Goal: Task Accomplishment & Management: Manage account settings

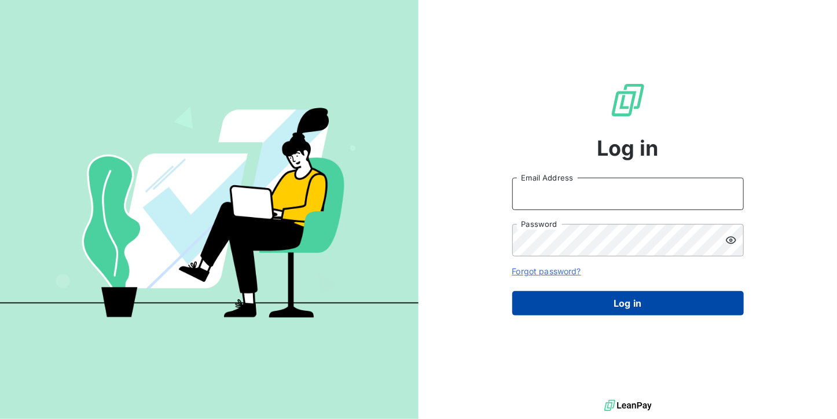
type input "[DOMAIN_NAME][EMAIL_ADDRESS][DOMAIN_NAME]"
click at [555, 291] on button "Log in" at bounding box center [627, 303] width 231 height 24
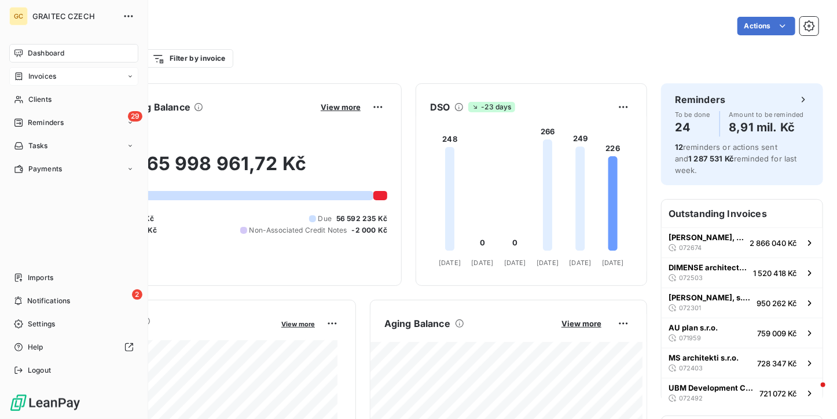
click at [45, 73] on span "Invoices" at bounding box center [42, 76] width 28 height 10
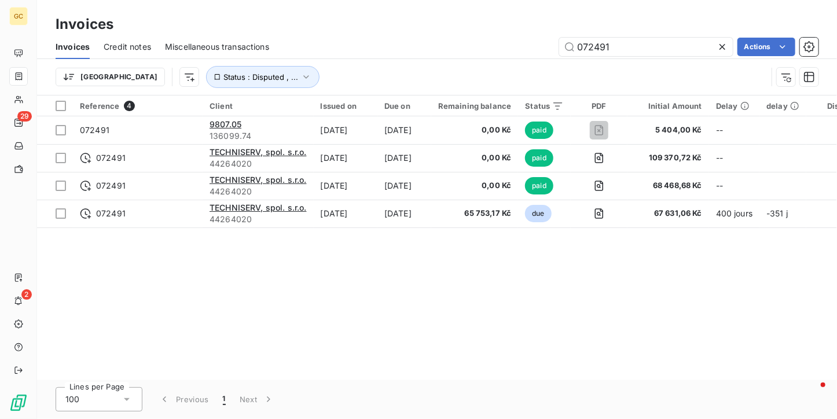
click at [721, 46] on icon at bounding box center [722, 47] width 6 height 6
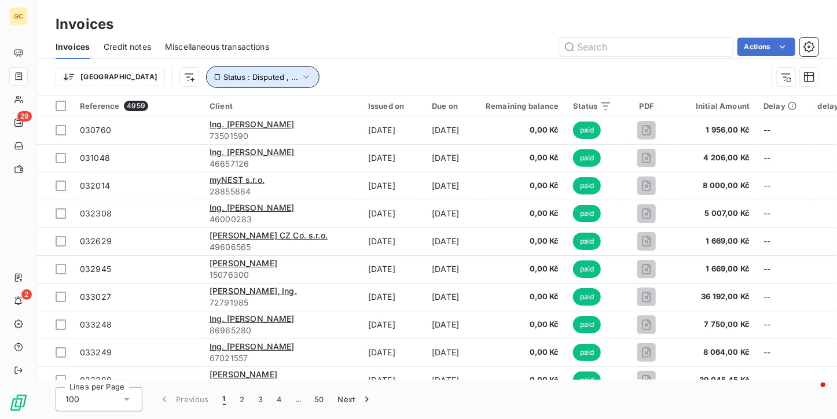
click at [300, 73] on icon "button" at bounding box center [306, 77] width 12 height 12
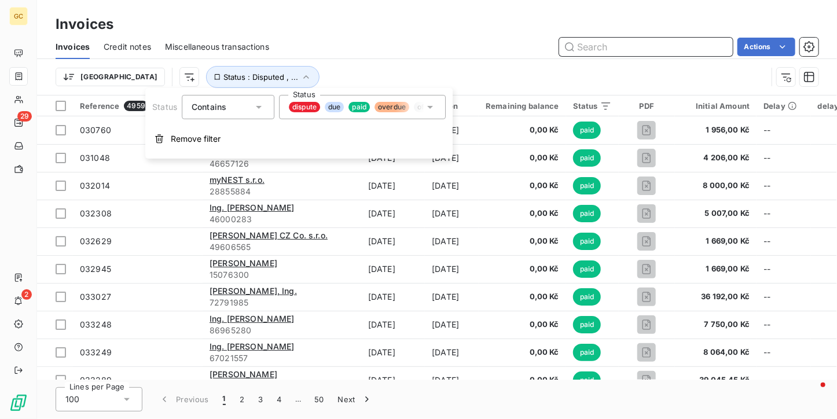
click at [568, 40] on input "text" at bounding box center [646, 47] width 174 height 19
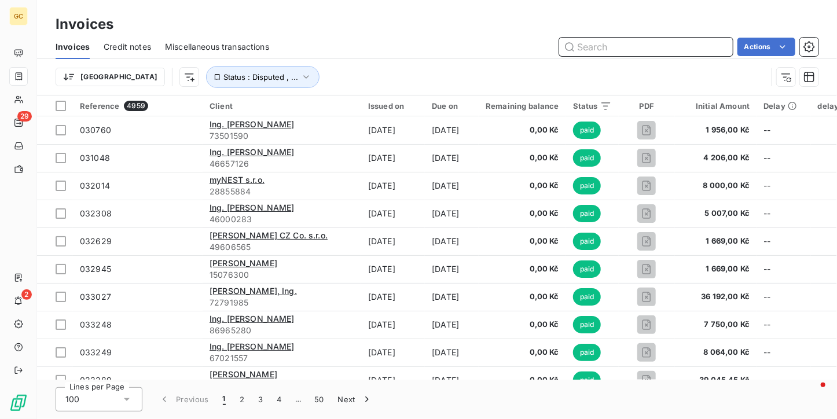
click at [608, 47] on input "text" at bounding box center [646, 47] width 174 height 19
type input "081715"
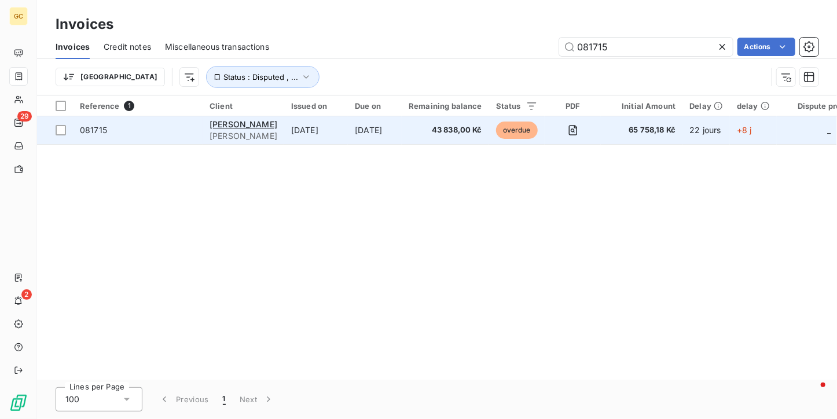
click at [336, 137] on td "[DATE]" at bounding box center [316, 130] width 64 height 28
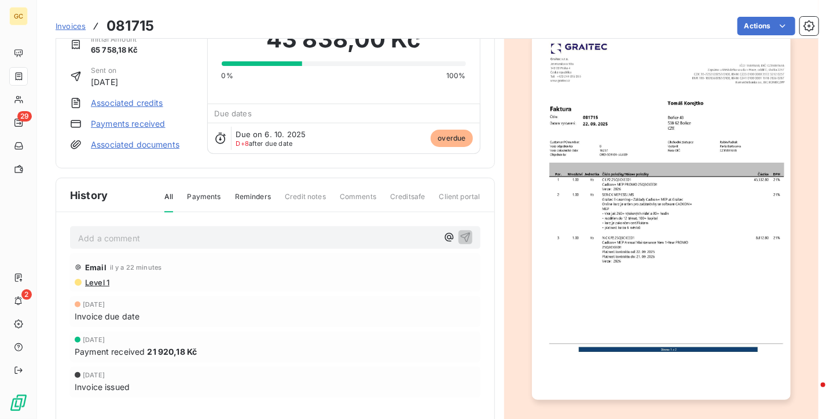
scroll to position [59, 0]
click at [603, 116] on img "button" at bounding box center [661, 217] width 259 height 366
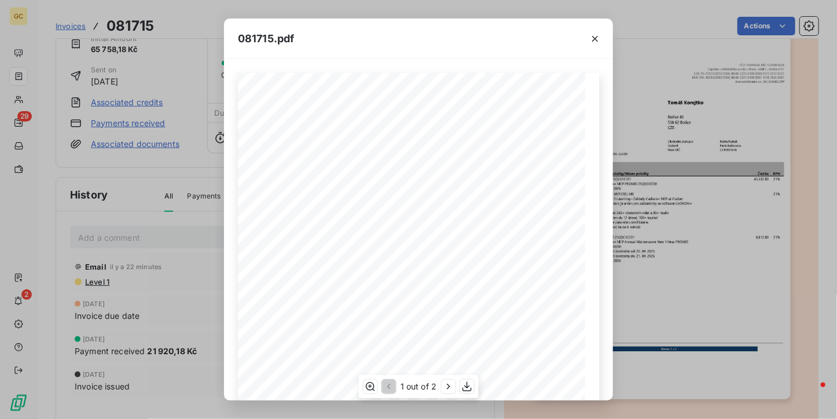
scroll to position [174, 0]
click at [447, 381] on icon "button" at bounding box center [448, 387] width 12 height 12
click at [593, 36] on icon "button" at bounding box center [595, 39] width 6 height 6
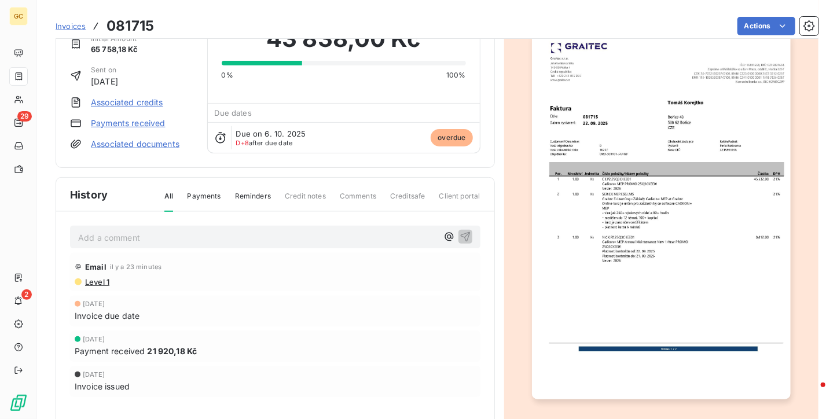
scroll to position [0, 0]
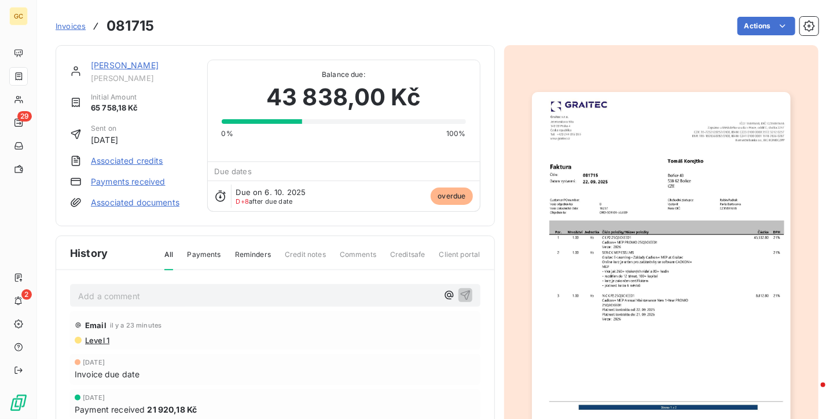
click at [650, 200] on img "button" at bounding box center [661, 275] width 259 height 366
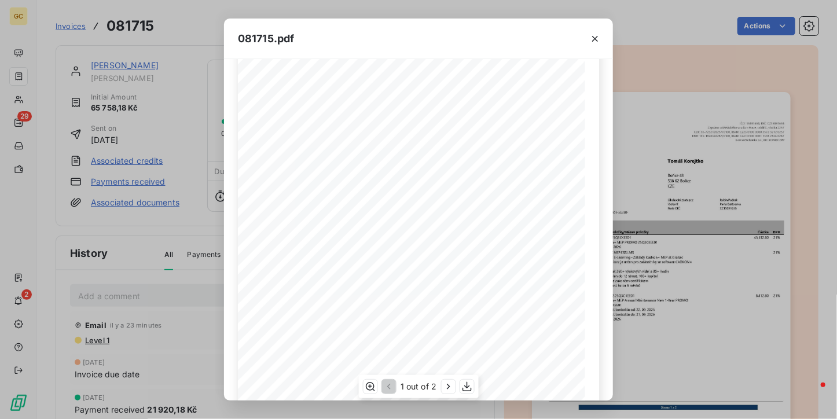
scroll to position [176, 0]
click at [448, 381] on icon "button" at bounding box center [448, 387] width 12 height 12
click at [596, 44] on button "button" at bounding box center [594, 39] width 19 height 19
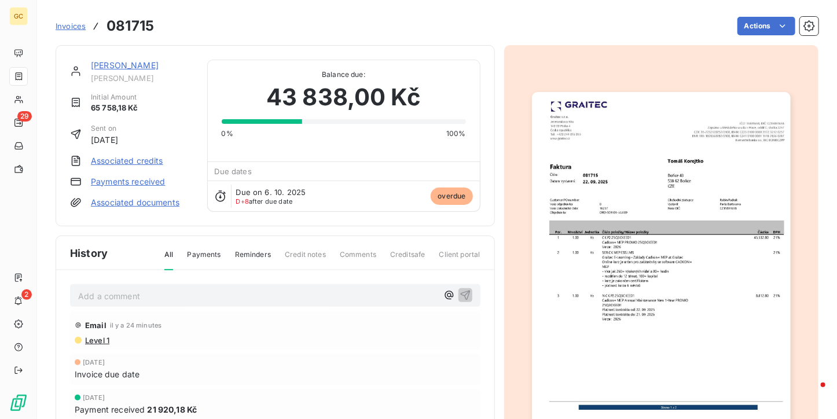
click at [594, 203] on img "button" at bounding box center [661, 275] width 259 height 366
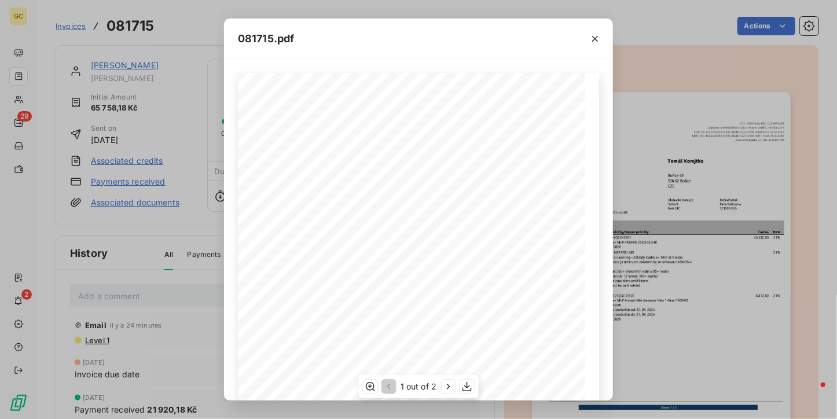
scroll to position [176, 0]
click at [445, 385] on icon "button" at bounding box center [448, 387] width 12 height 12
click at [599, 36] on icon "button" at bounding box center [595, 39] width 12 height 12
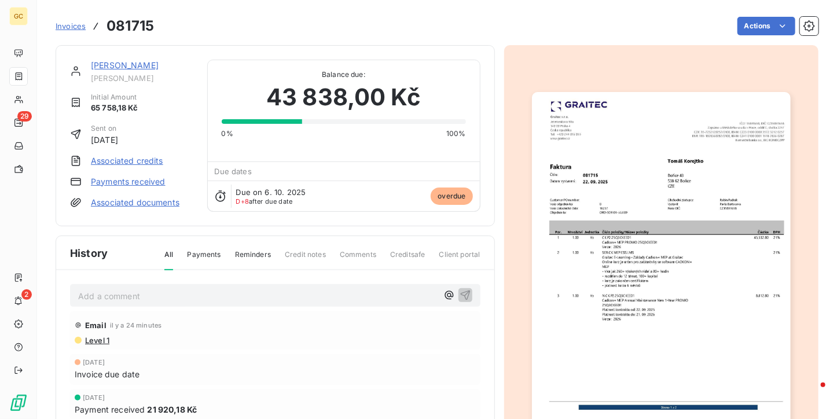
click at [202, 254] on span "Payments" at bounding box center [204, 259] width 34 height 20
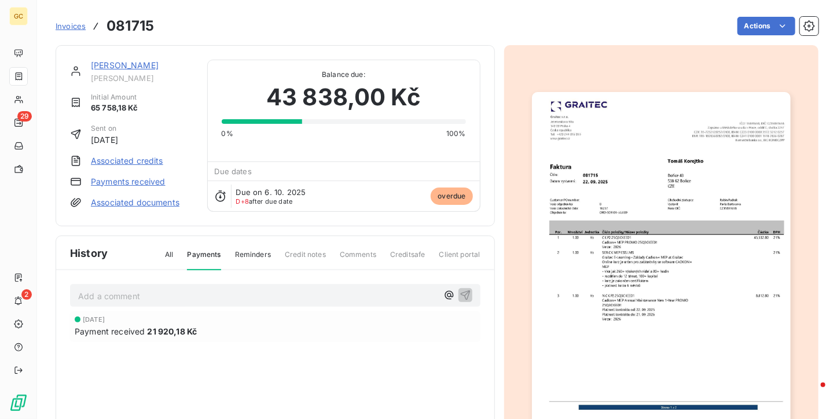
click at [165, 250] on span "All" at bounding box center [169, 259] width 8 height 20
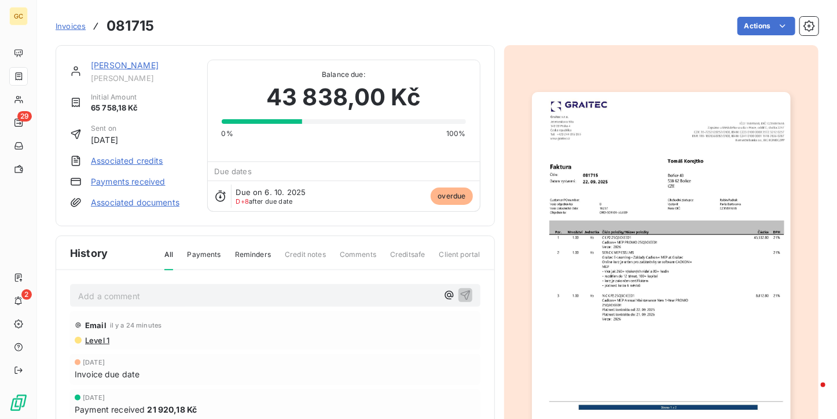
click at [86, 341] on span "Level 1" at bounding box center [96, 340] width 25 height 9
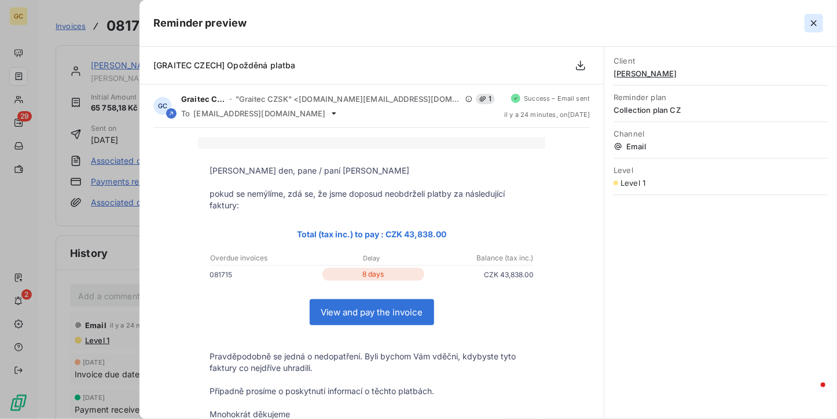
click at [813, 22] on icon "button" at bounding box center [814, 23] width 6 height 6
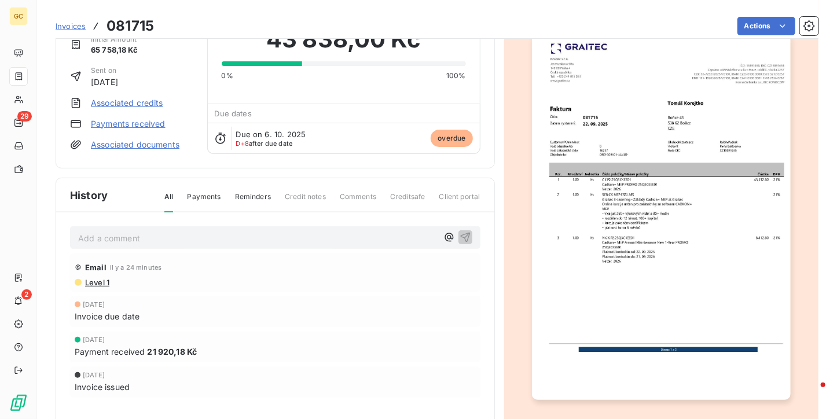
scroll to position [59, 0]
click at [614, 216] on img "button" at bounding box center [661, 217] width 259 height 366
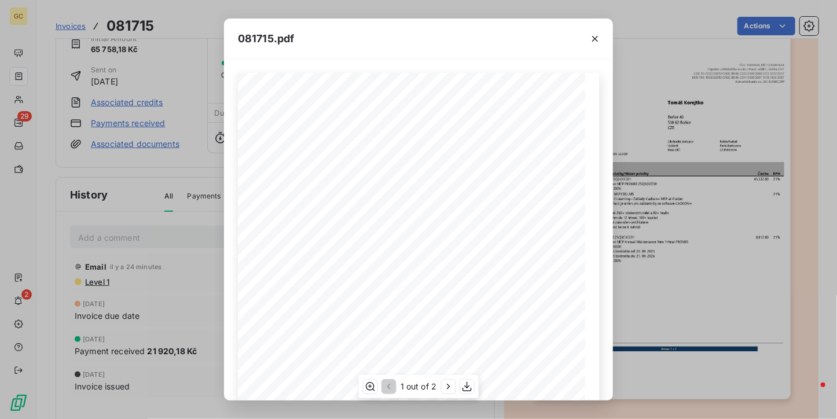
scroll to position [174, 0]
click at [447, 383] on icon "button" at bounding box center [448, 387] width 12 height 12
click at [590, 39] on icon "button" at bounding box center [595, 39] width 12 height 12
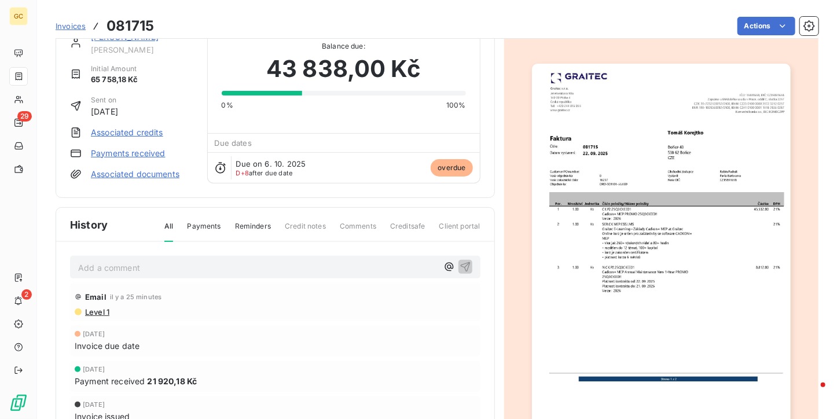
scroll to position [104, 0]
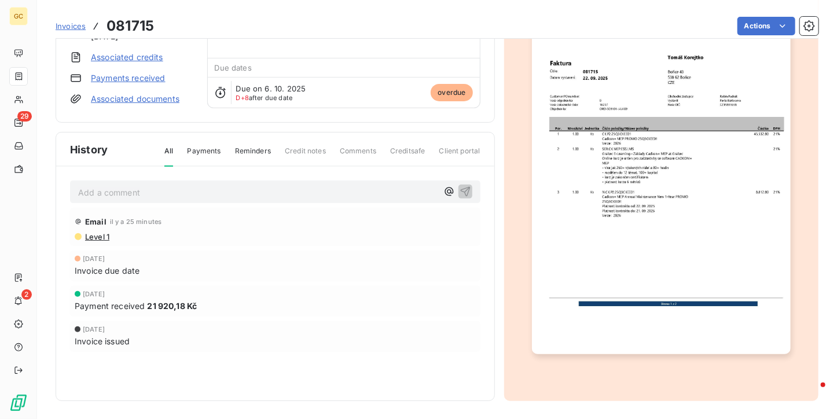
click at [674, 268] on img "button" at bounding box center [661, 171] width 259 height 366
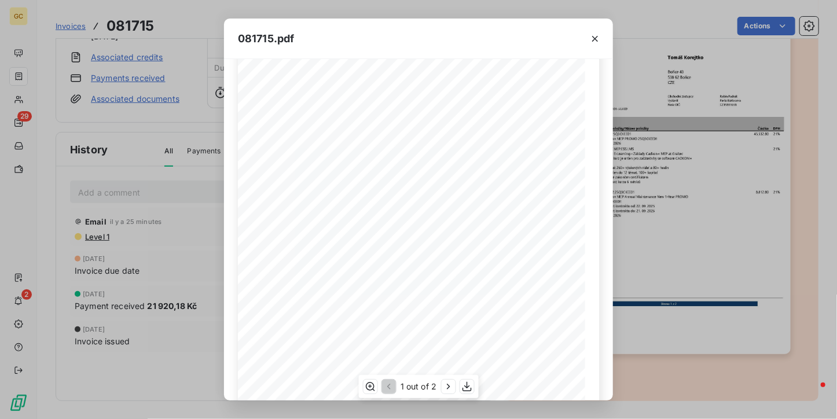
scroll to position [116, 0]
click at [452, 385] on icon "button" at bounding box center [448, 387] width 12 height 12
click at [591, 33] on icon "button" at bounding box center [595, 39] width 12 height 12
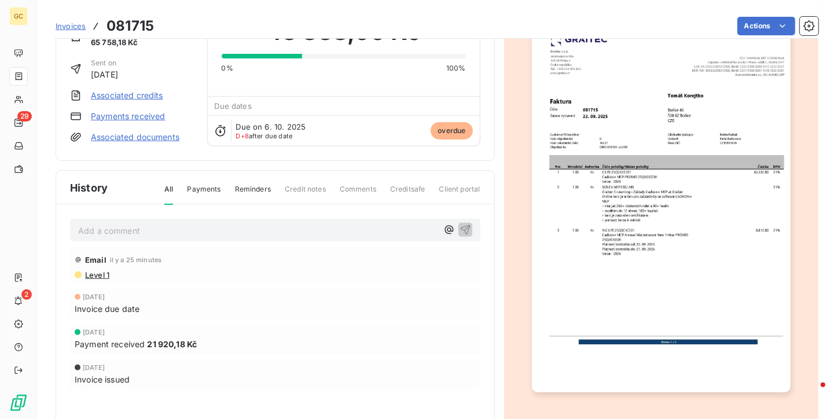
scroll to position [46, 0]
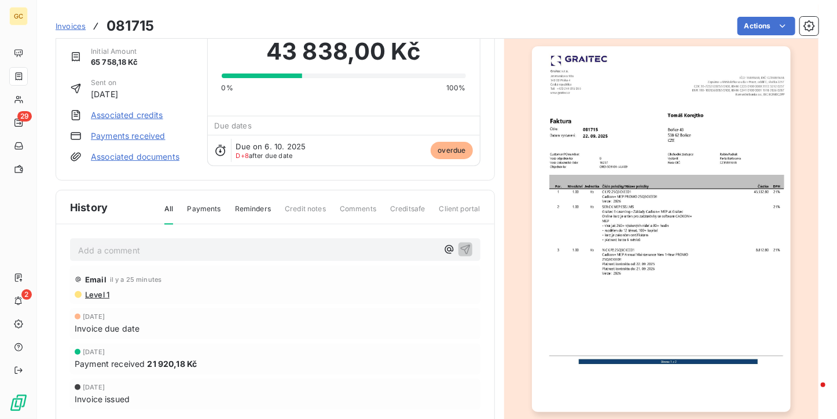
click at [223, 199] on div "History All Payments Reminders Credit notes Comments Creditsafe Client portal" at bounding box center [275, 207] width 438 height 34
click at [212, 208] on span "Payments" at bounding box center [204, 214] width 34 height 20
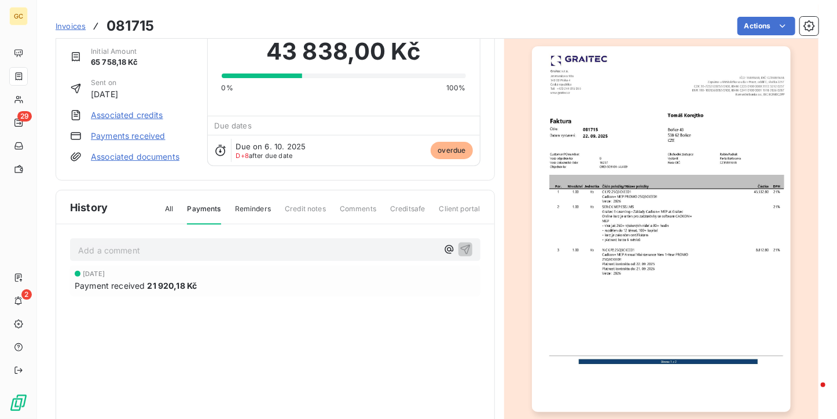
click at [172, 212] on div "All Payments Reminders Credit notes Comments Creditsafe Client portal" at bounding box center [315, 214] width 329 height 20
click at [168, 215] on span "All" at bounding box center [169, 214] width 8 height 20
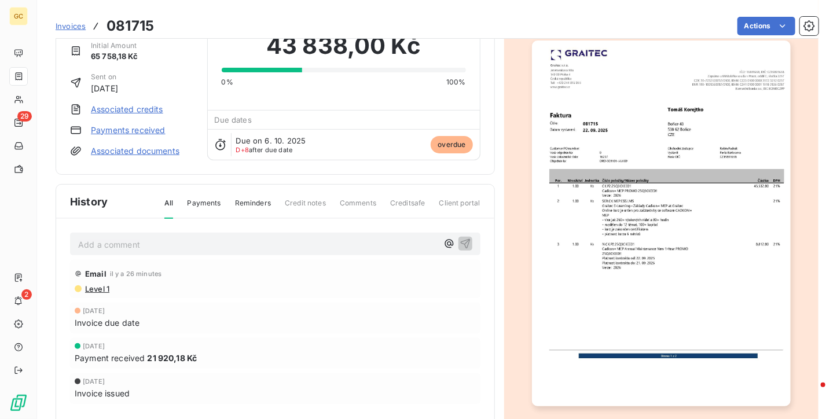
scroll to position [0, 0]
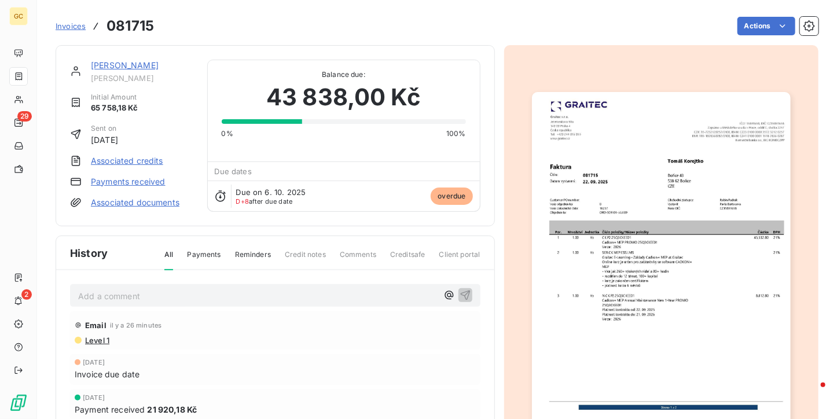
click at [245, 257] on span "Reminders" at bounding box center [253, 259] width 36 height 20
click at [201, 259] on span "Payments" at bounding box center [204, 259] width 34 height 20
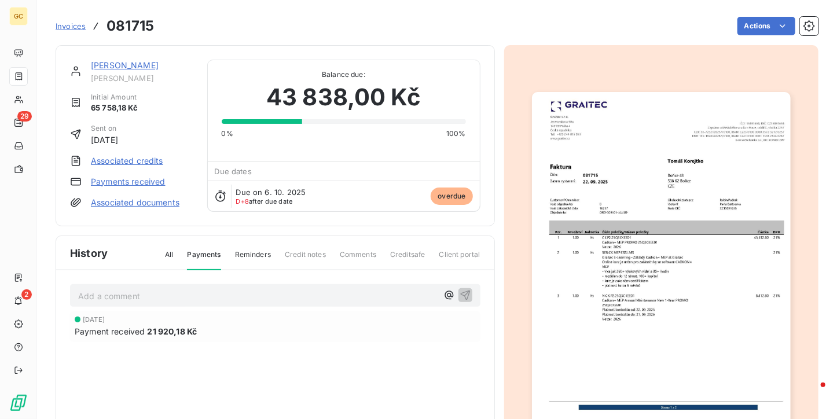
click at [154, 256] on div "All Payments Reminders Credit notes Comments Creditsafe Client portal" at bounding box center [315, 259] width 329 height 20
click at [165, 257] on span "All" at bounding box center [169, 259] width 8 height 20
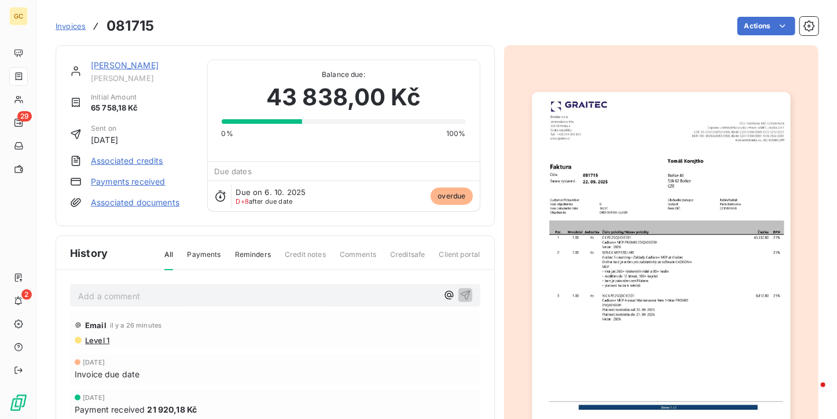
click at [300, 56] on div "[PERSON_NAME] [PERSON_NAME] Initial Amount 65 758,18 Kč Sent on [DATE] Associat…" at bounding box center [275, 135] width 439 height 181
click at [65, 23] on span "Invoices" at bounding box center [71, 25] width 30 height 9
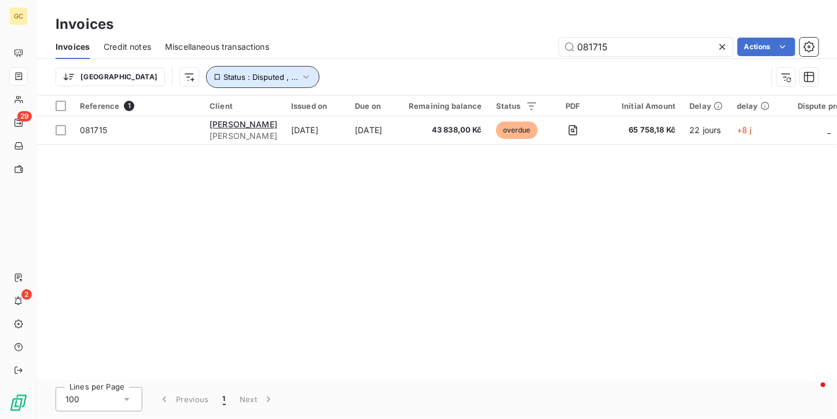
click at [231, 76] on span "Status : Disputed , ..." at bounding box center [260, 76] width 75 height 9
click at [320, 40] on div "081715 Actions" at bounding box center [550, 47] width 535 height 19
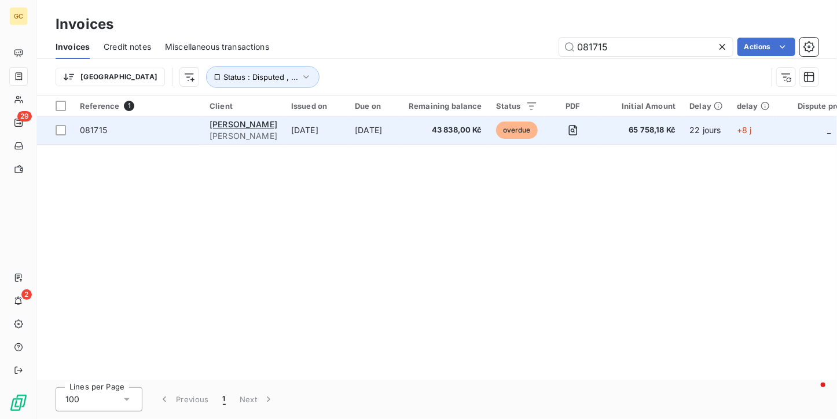
click at [428, 135] on span "43 838,00 Kč" at bounding box center [444, 130] width 73 height 12
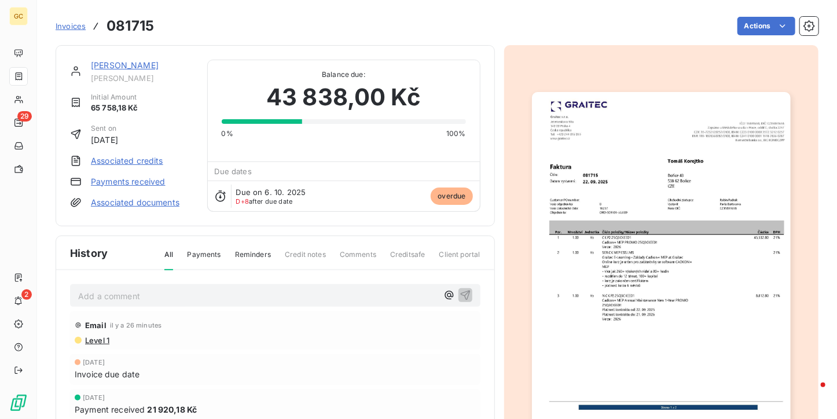
click at [78, 27] on span "Invoices" at bounding box center [71, 25] width 30 height 9
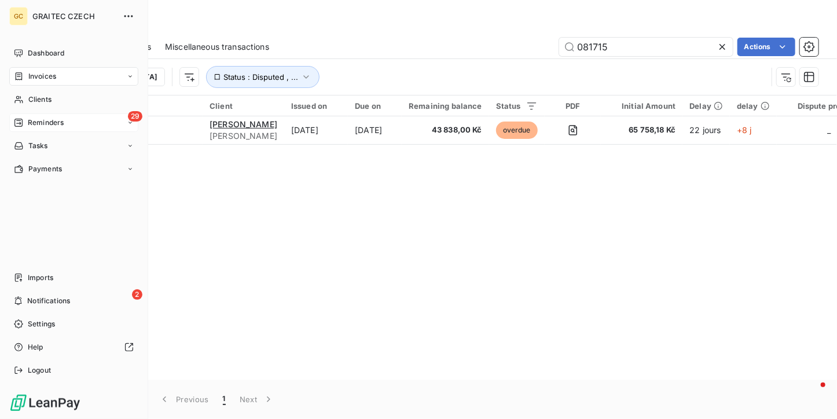
click at [28, 121] on span "Reminders" at bounding box center [46, 122] width 36 height 10
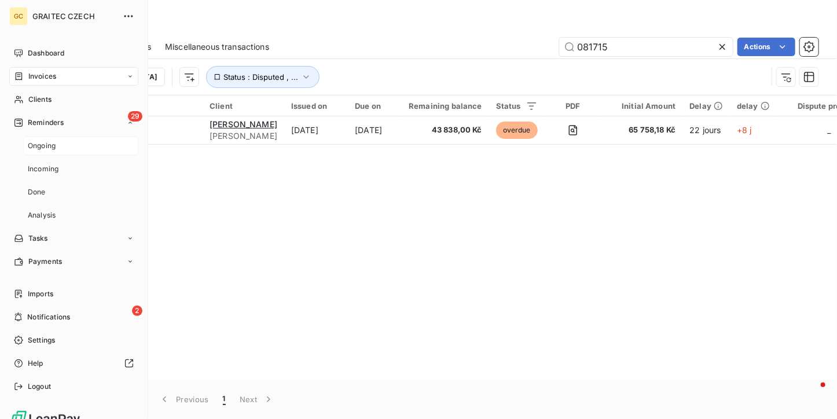
click at [48, 141] on span "Ongoing" at bounding box center [42, 146] width 28 height 10
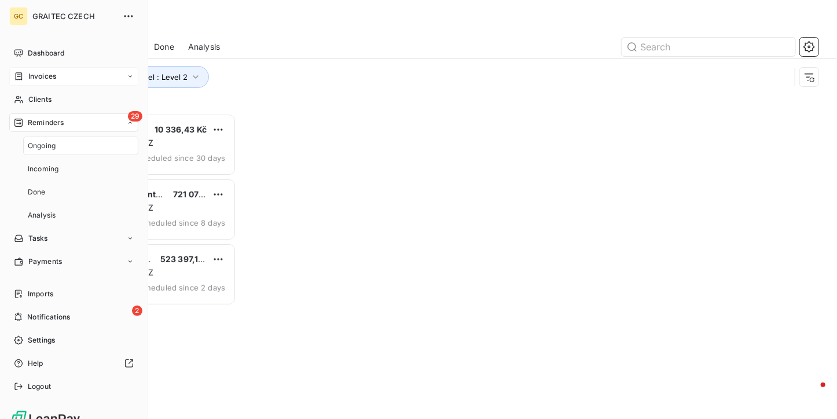
scroll to position [296, 171]
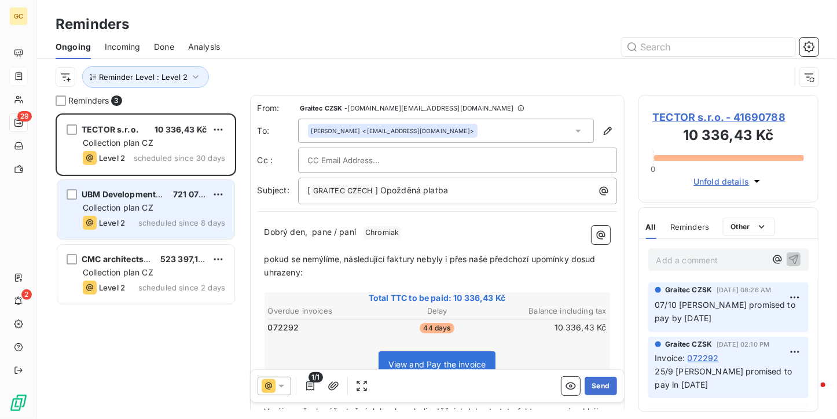
click at [182, 229] on div "Level 2 scheduled since 8 days" at bounding box center [154, 223] width 142 height 14
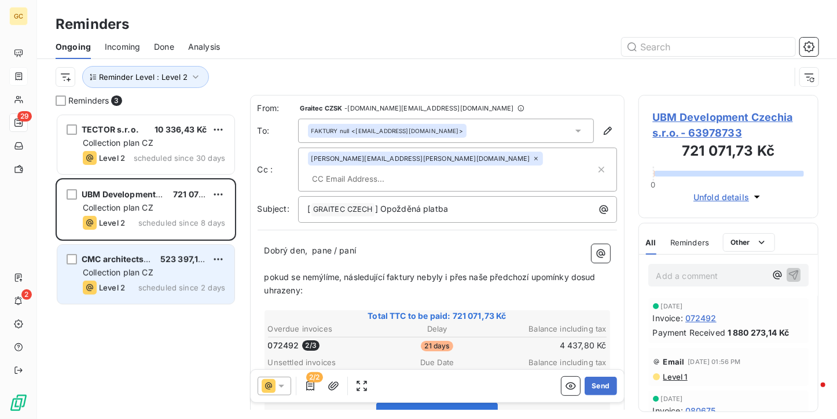
click at [175, 261] on span "523 397,18 Kč" at bounding box center [187, 259] width 55 height 10
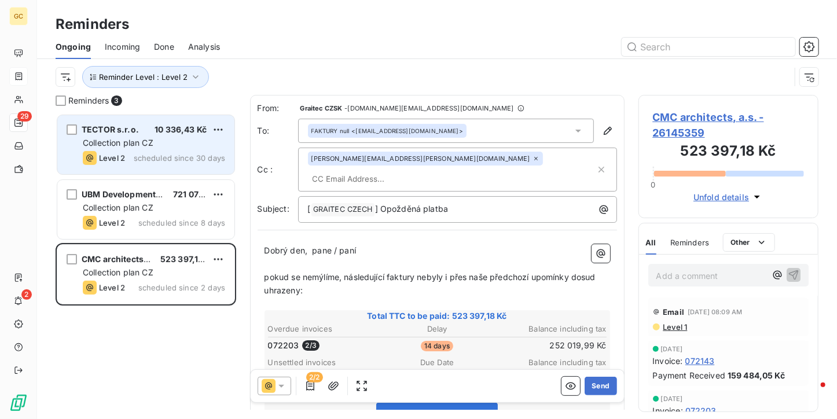
click at [162, 142] on div "Collection plan CZ" at bounding box center [154, 143] width 142 height 12
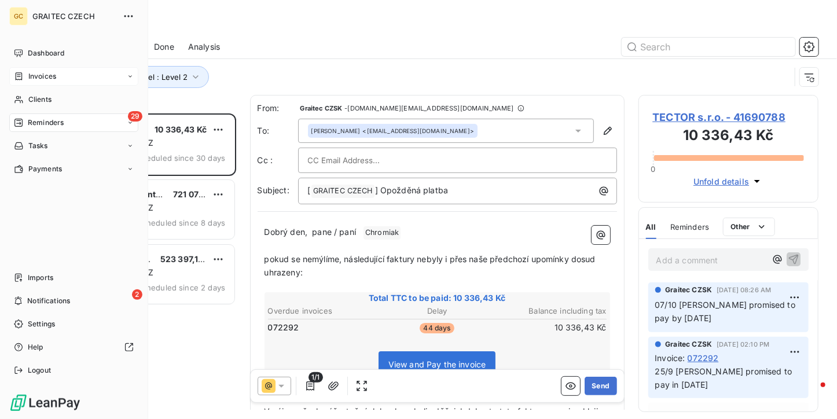
click at [35, 82] on div "Invoices" at bounding box center [73, 76] width 129 height 19
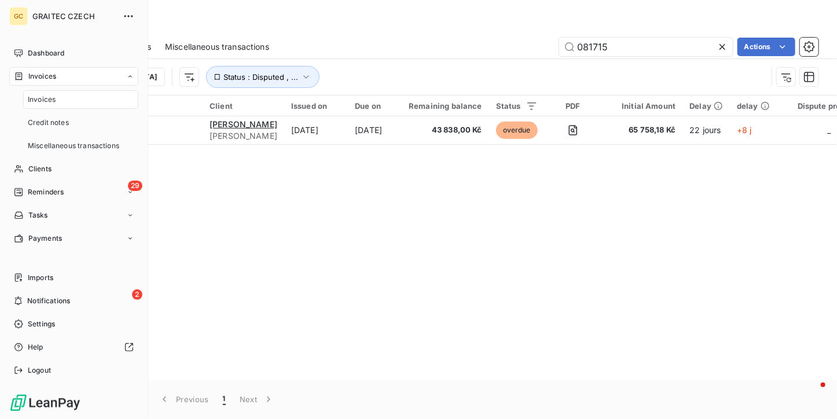
click at [35, 96] on span "Invoices" at bounding box center [42, 99] width 28 height 10
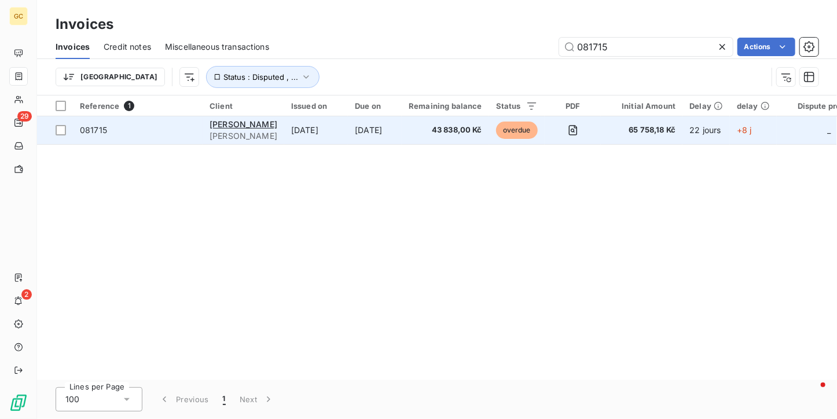
click at [388, 137] on td "[DATE]" at bounding box center [375, 130] width 54 height 28
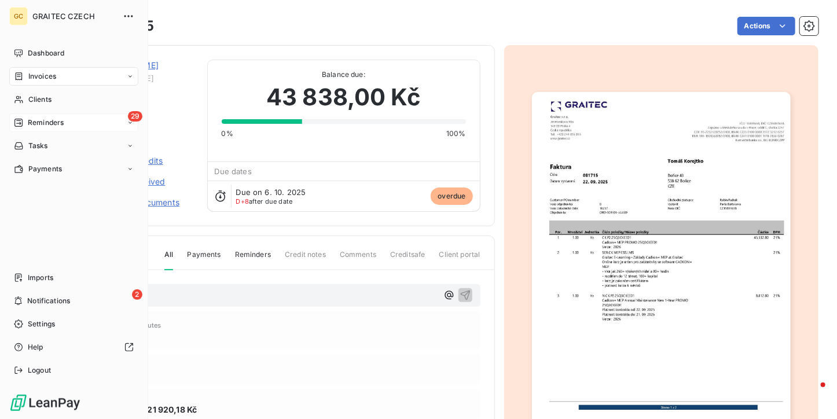
click at [36, 126] on span "Reminders" at bounding box center [46, 122] width 36 height 10
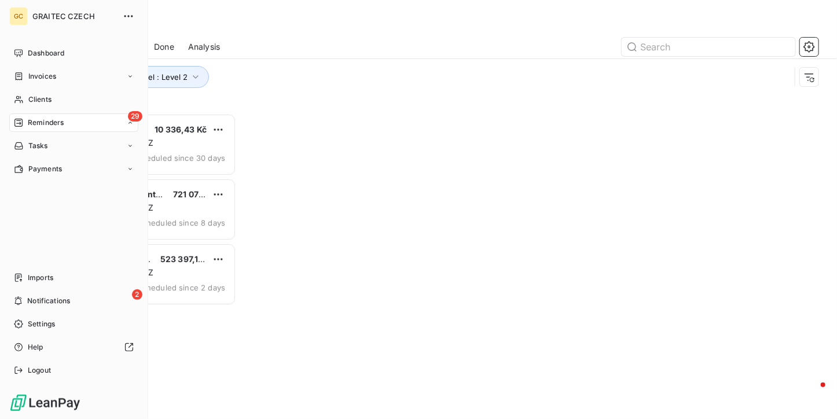
scroll to position [296, 171]
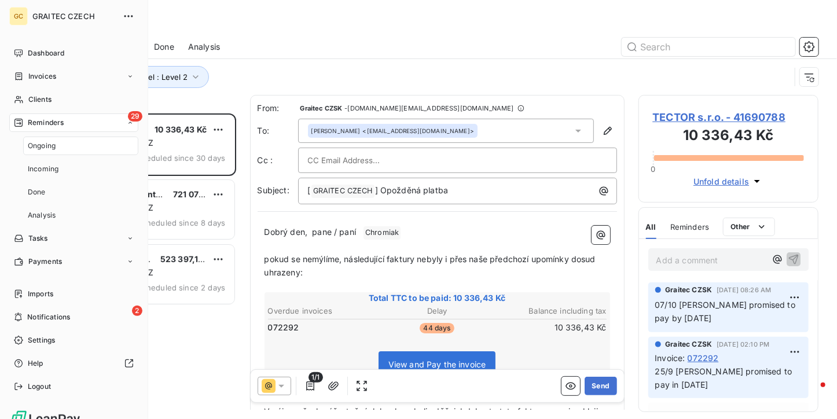
click at [36, 157] on nav "Ongoing Incoming Done Analysis" at bounding box center [80, 181] width 115 height 88
click at [37, 148] on span "Ongoing" at bounding box center [42, 146] width 28 height 10
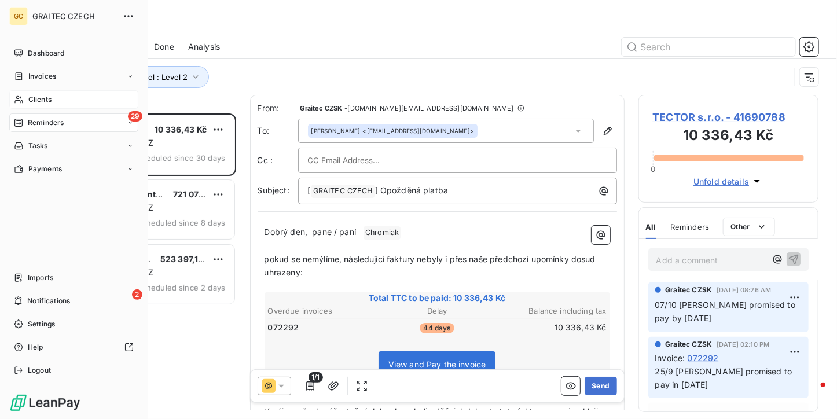
click at [32, 97] on span "Clients" at bounding box center [39, 99] width 23 height 10
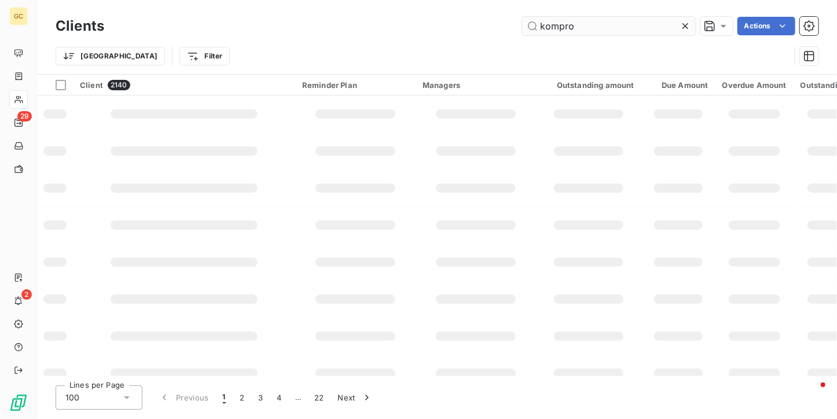
type input "kompro"
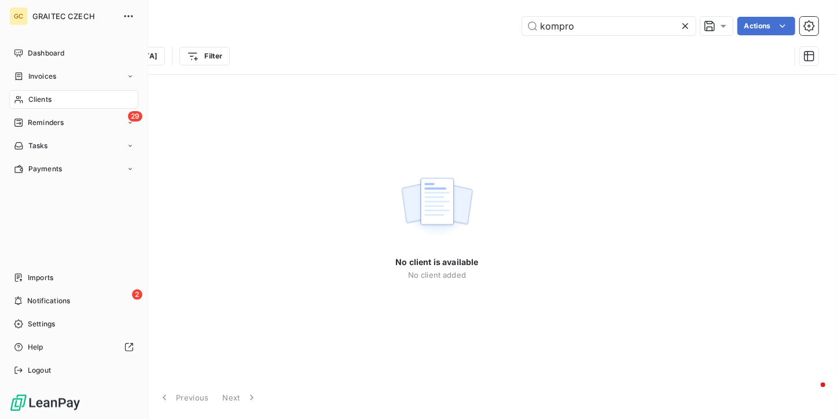
click at [42, 91] on div "Clients" at bounding box center [73, 99] width 129 height 19
click at [42, 104] on span "Clients" at bounding box center [39, 99] width 23 height 10
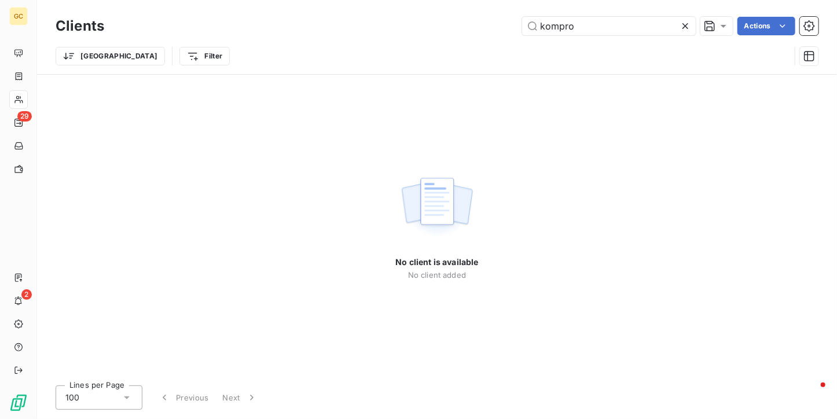
click at [683, 25] on icon at bounding box center [685, 26] width 6 height 6
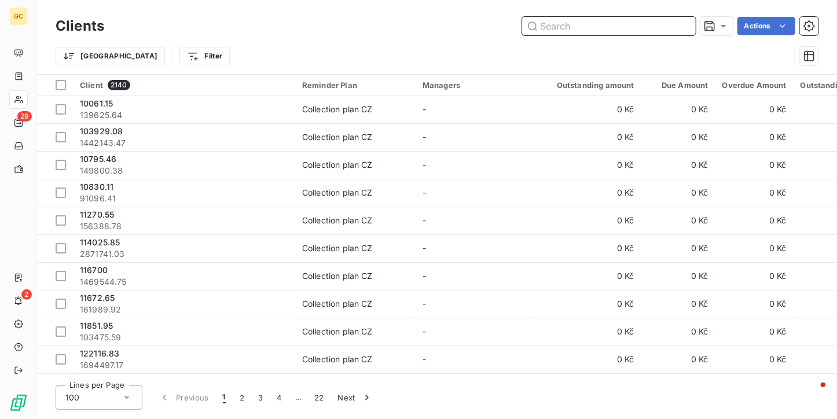
click at [552, 32] on input "text" at bounding box center [609, 26] width 174 height 19
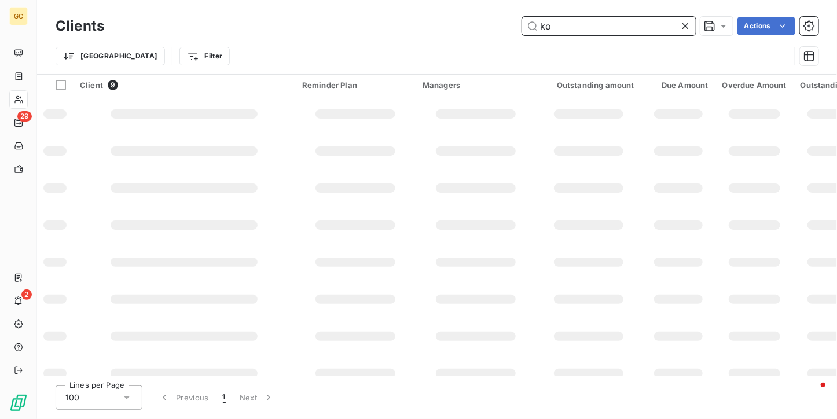
type input "k"
type input "c"
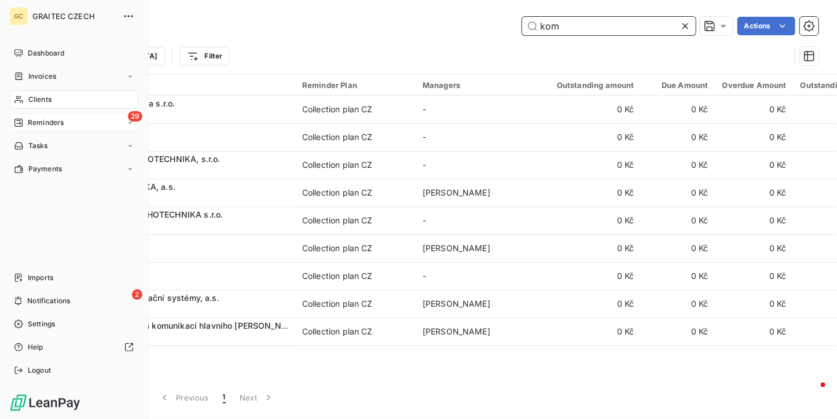
type input "kom"
click at [12, 127] on div "29 Reminders" at bounding box center [73, 122] width 129 height 19
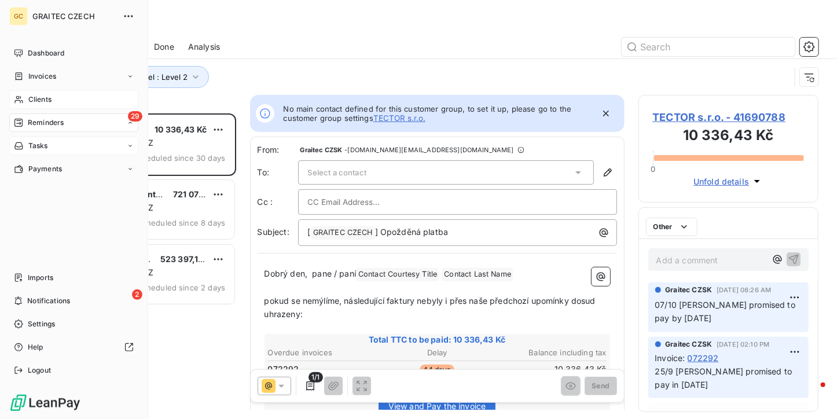
scroll to position [296, 171]
click at [0, 0] on div "Ongoing" at bounding box center [0, 0] width 0 height 0
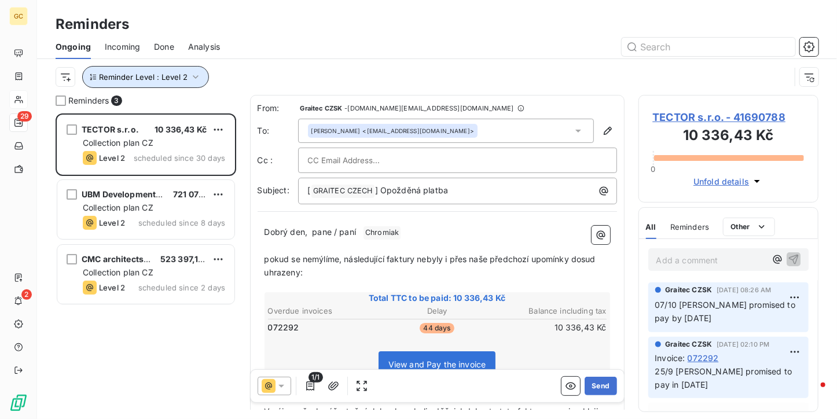
click at [174, 73] on span "Reminder Level : Level 2" at bounding box center [143, 76] width 89 height 9
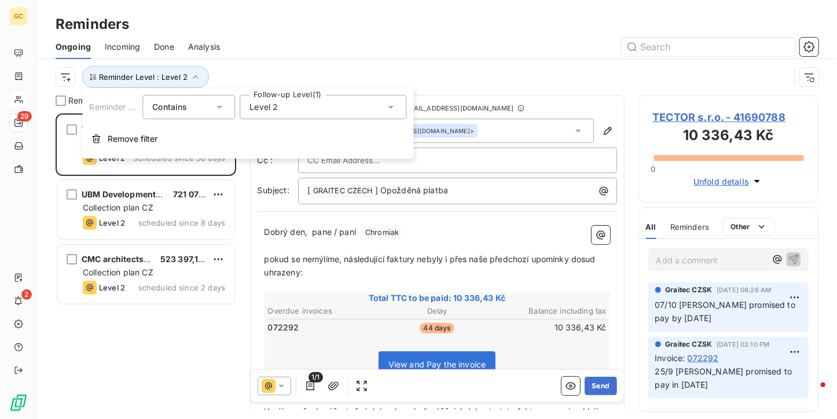
click at [304, 108] on div "Level 2" at bounding box center [323, 107] width 167 height 24
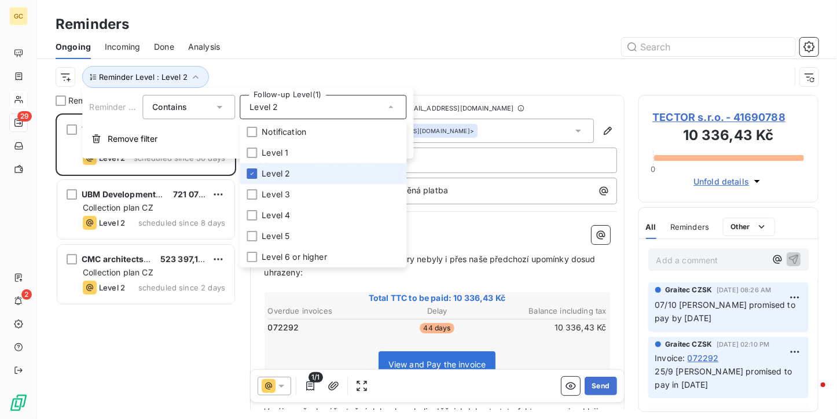
click at [280, 174] on span "Level 2" at bounding box center [276, 174] width 28 height 12
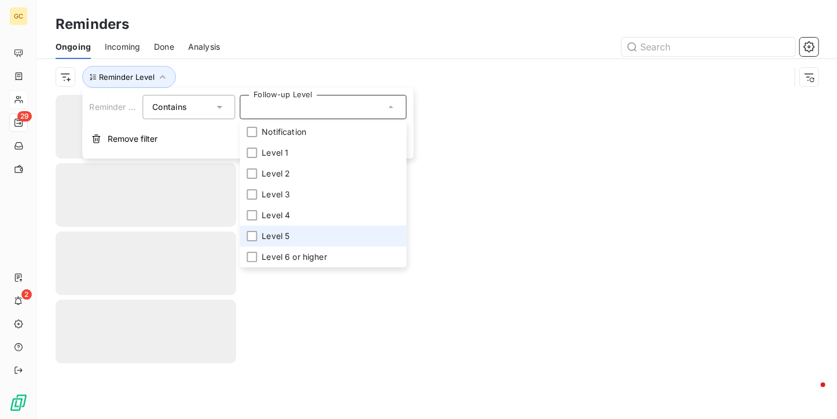
click at [277, 240] on span "Level 5" at bounding box center [276, 236] width 28 height 12
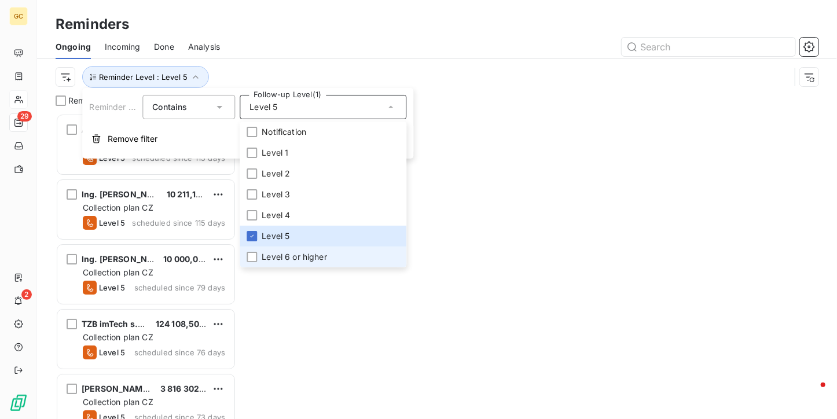
click at [274, 252] on span "Level 6 or higher" at bounding box center [294, 257] width 65 height 12
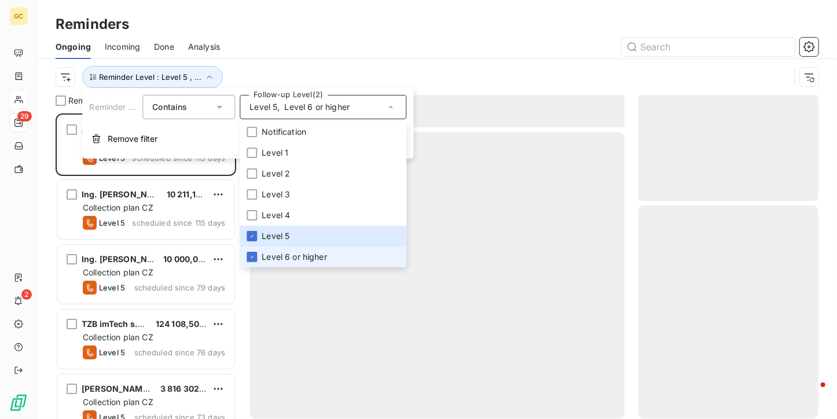
scroll to position [296, 171]
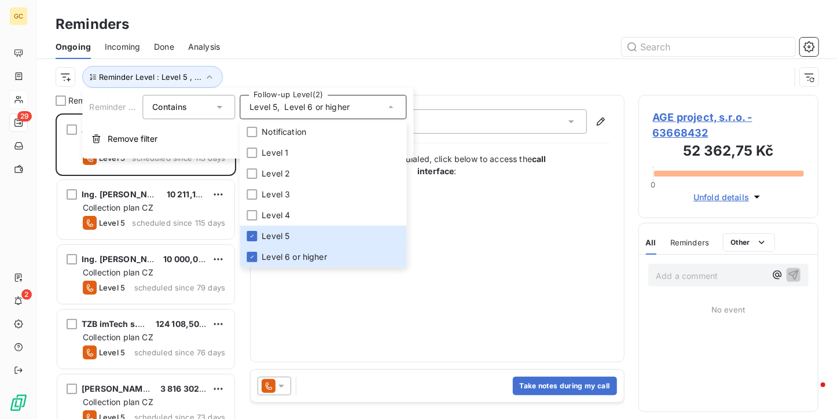
click at [266, 36] on div "Ongoing Incoming Done Analysis" at bounding box center [437, 47] width 800 height 24
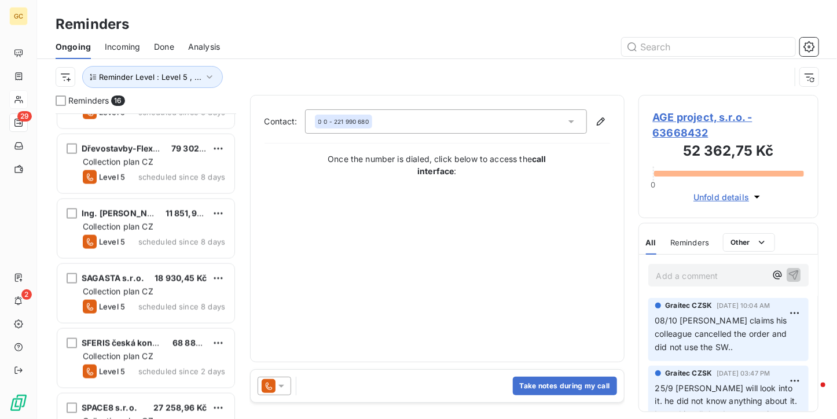
scroll to position [731, 0]
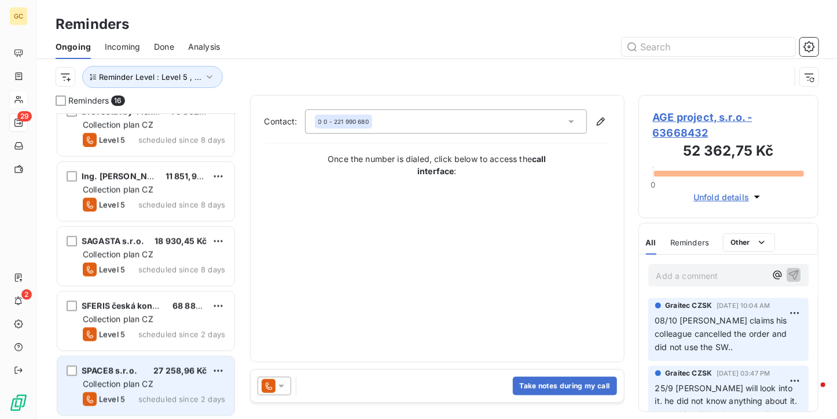
click at [156, 359] on div "SPACE8 s.r.o. 27 258,96 Kč Collection plan CZ Level 5 scheduled since 2 days" at bounding box center [145, 385] width 177 height 59
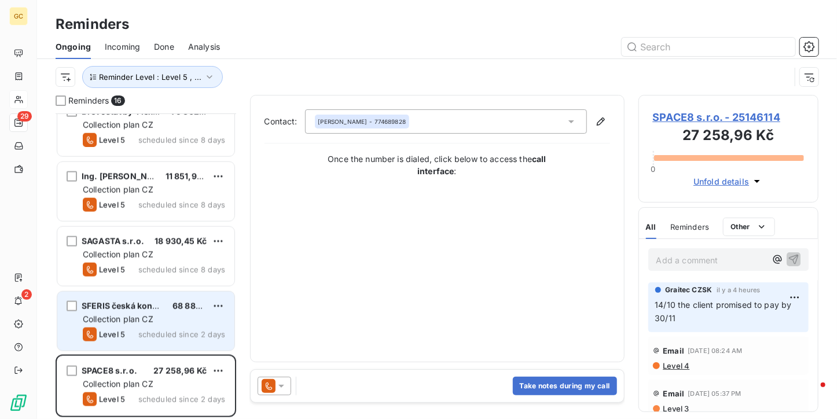
click at [156, 321] on div "Collection plan CZ" at bounding box center [154, 320] width 142 height 12
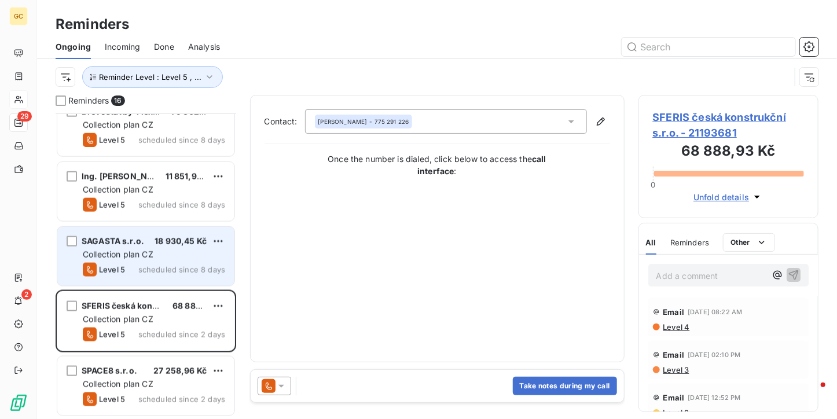
click at [141, 254] on span "Collection plan CZ" at bounding box center [118, 254] width 71 height 10
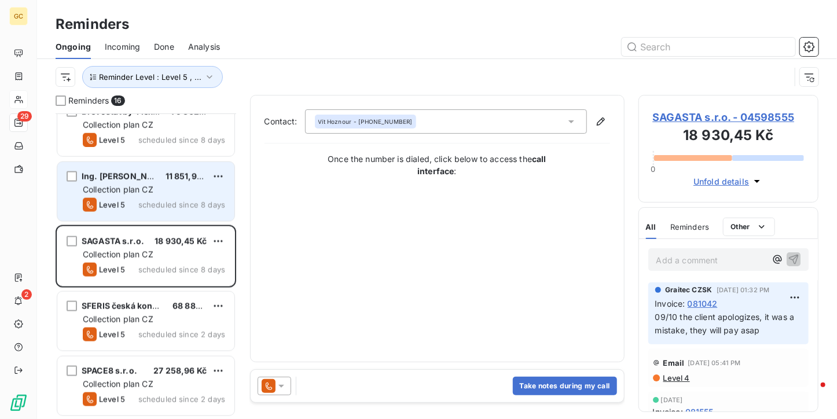
click at [138, 194] on div "Collection plan CZ" at bounding box center [154, 190] width 142 height 12
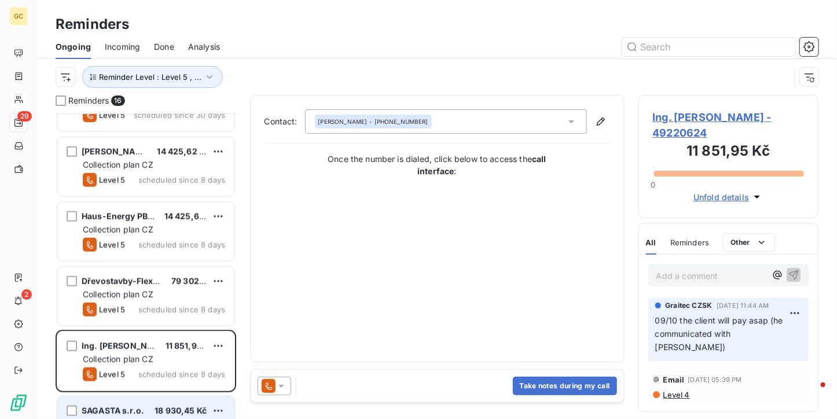
scroll to position [558, 0]
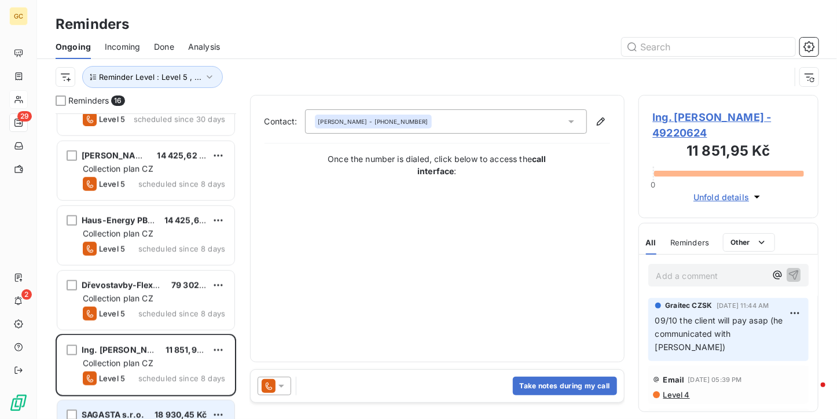
click at [155, 275] on div "Dřevostavby-FlexiDomy s.r.o. 79 302,39 Kč Collection plan CZ Level 5 scheduled …" at bounding box center [145, 300] width 177 height 59
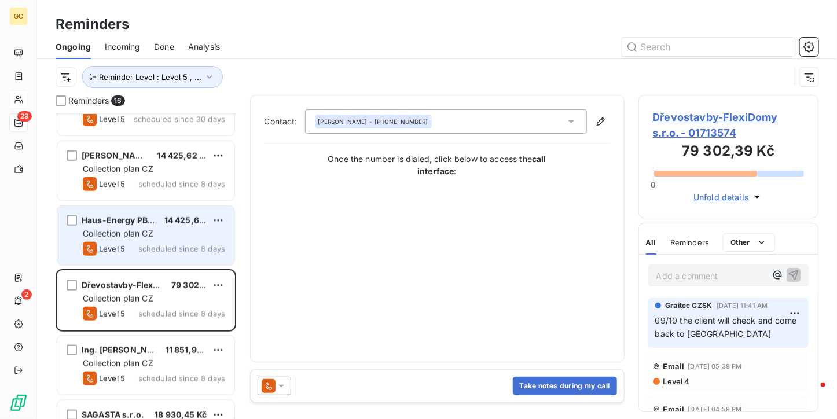
click at [150, 242] on div "Level 5 scheduled since 8 days" at bounding box center [154, 249] width 142 height 14
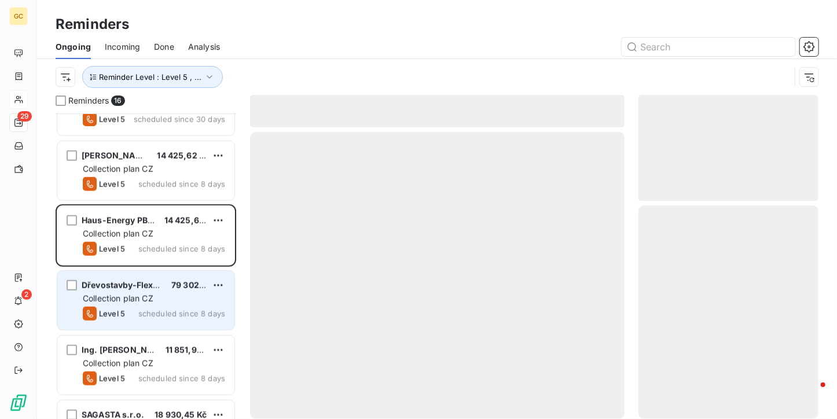
scroll to position [500, 0]
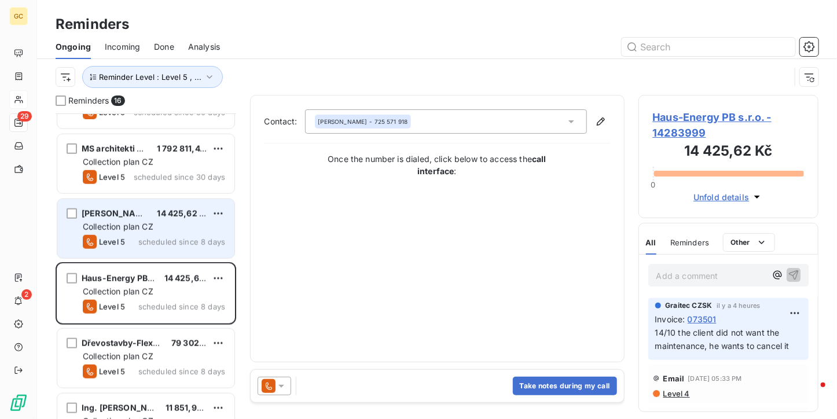
click at [148, 242] on span "scheduled since 8 days" at bounding box center [181, 241] width 87 height 9
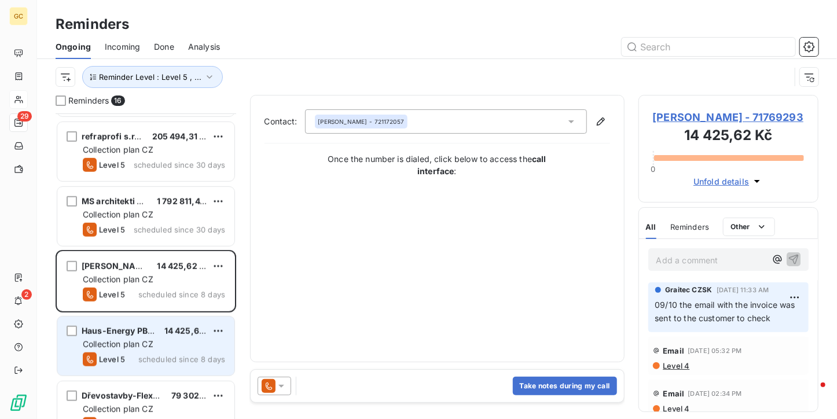
scroll to position [384, 0]
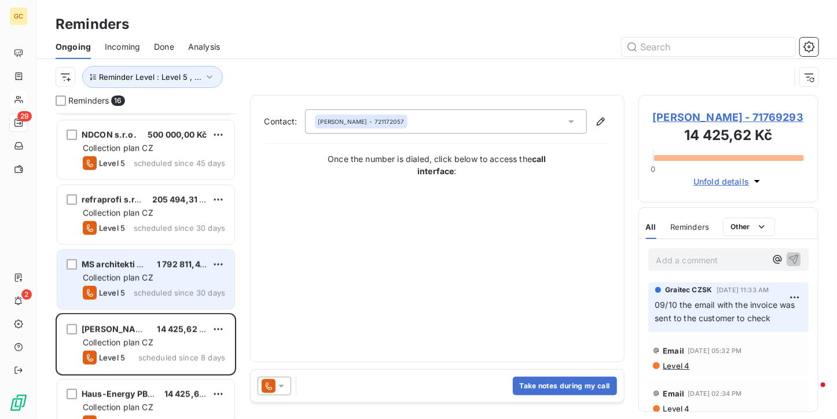
click at [124, 277] on span "Collection plan CZ" at bounding box center [118, 277] width 71 height 10
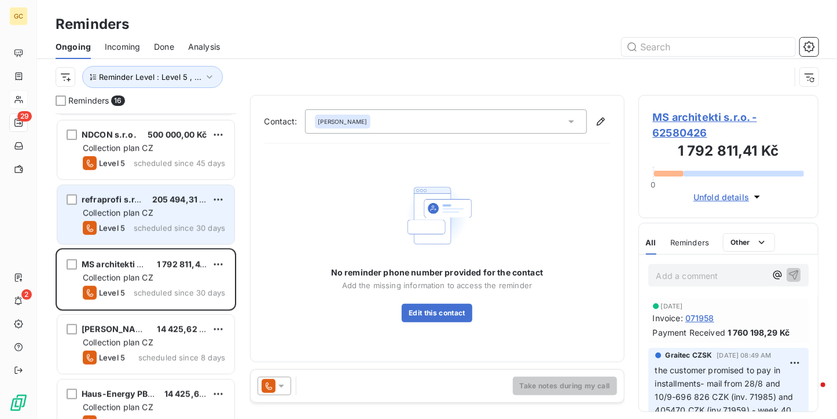
click at [131, 226] on div "Level 5 scheduled since 30 days" at bounding box center [154, 228] width 142 height 14
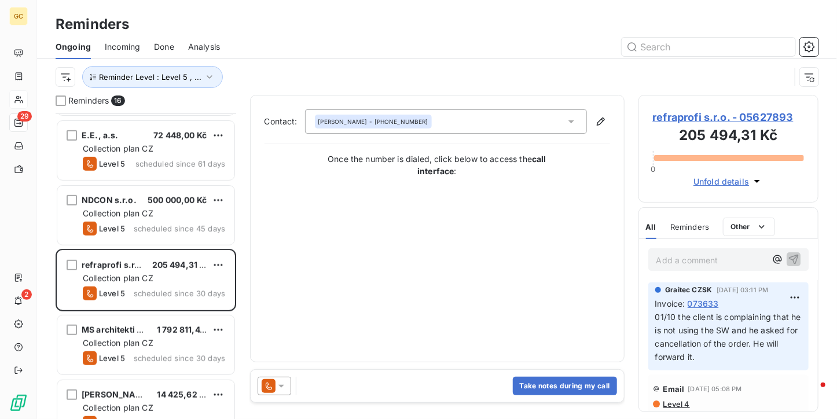
scroll to position [268, 0]
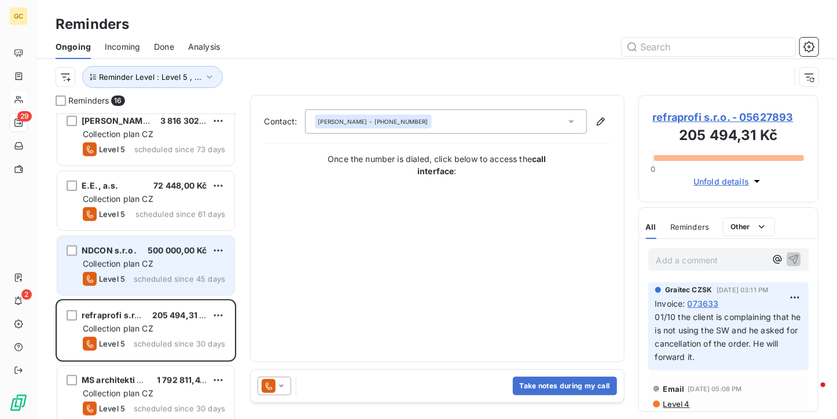
click at [146, 280] on span "scheduled since 45 days" at bounding box center [179, 278] width 91 height 9
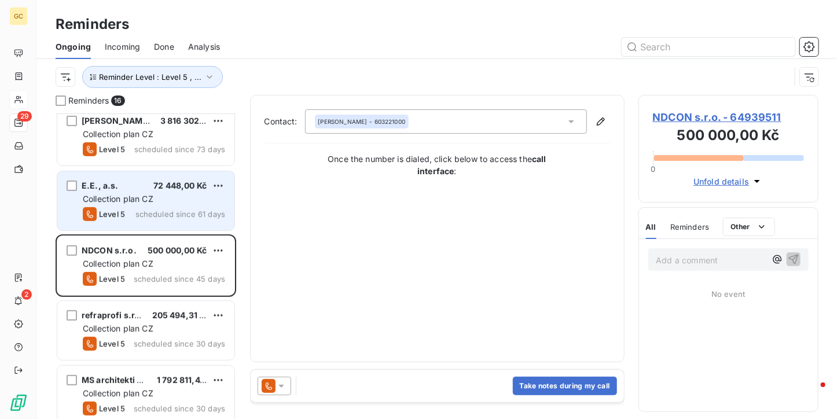
click at [147, 207] on div "Level 5 scheduled since 61 days" at bounding box center [154, 214] width 142 height 14
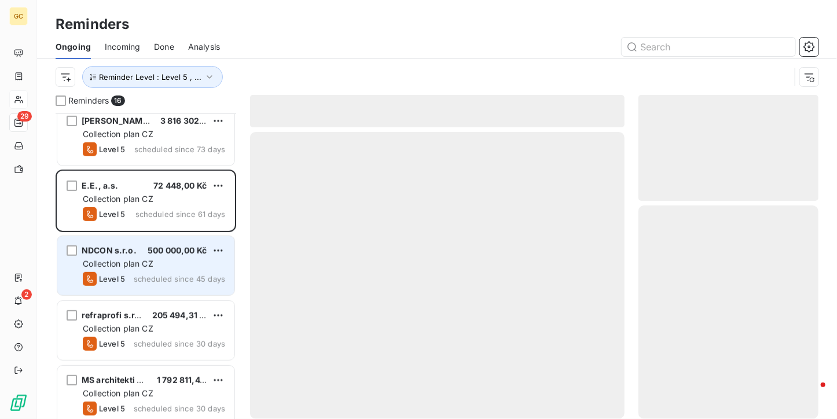
scroll to position [95, 0]
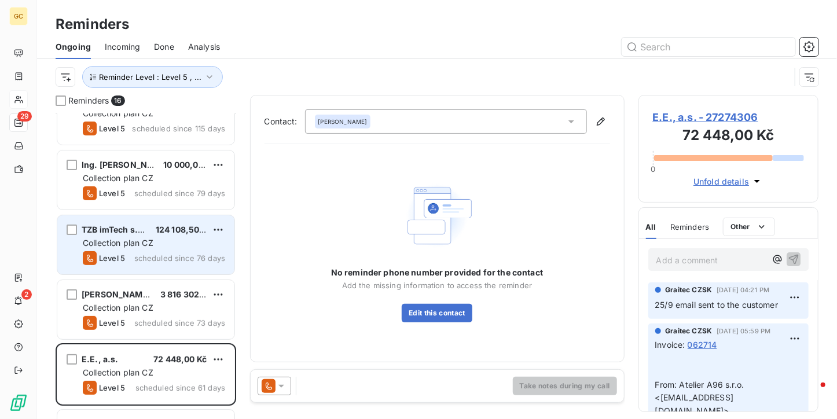
click at [147, 245] on span "Collection plan CZ" at bounding box center [118, 243] width 71 height 10
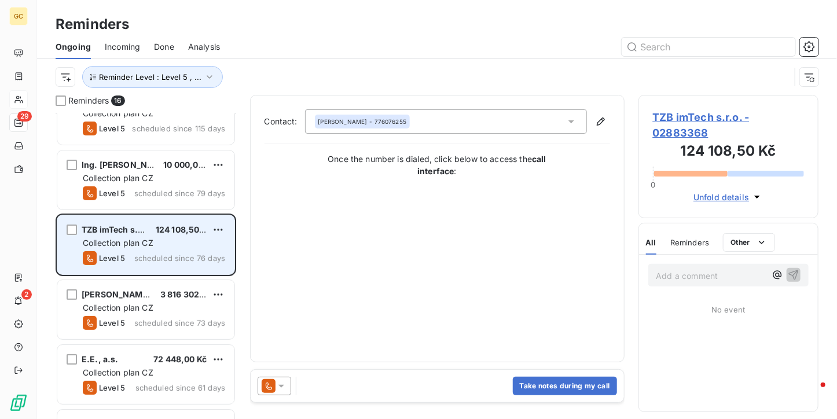
scroll to position [37, 0]
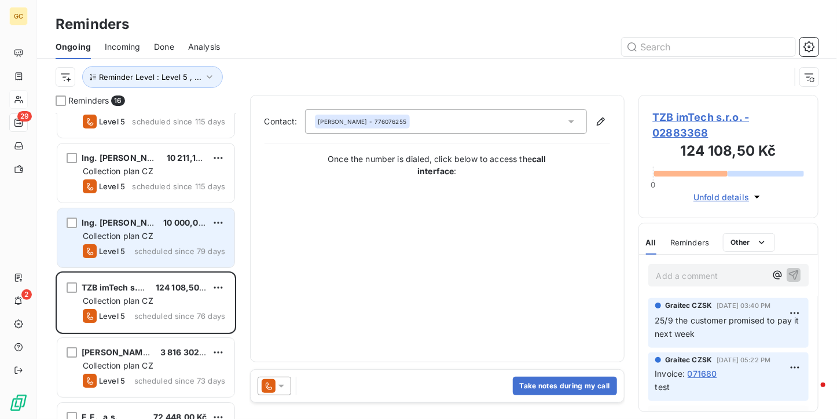
click at [162, 245] on div "Level 5 scheduled since 79 days" at bounding box center [154, 251] width 142 height 14
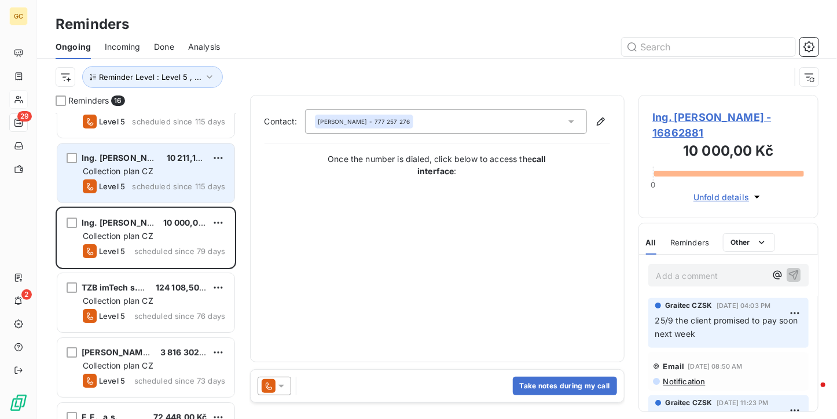
click at [167, 170] on div "Collection plan CZ" at bounding box center [154, 171] width 142 height 12
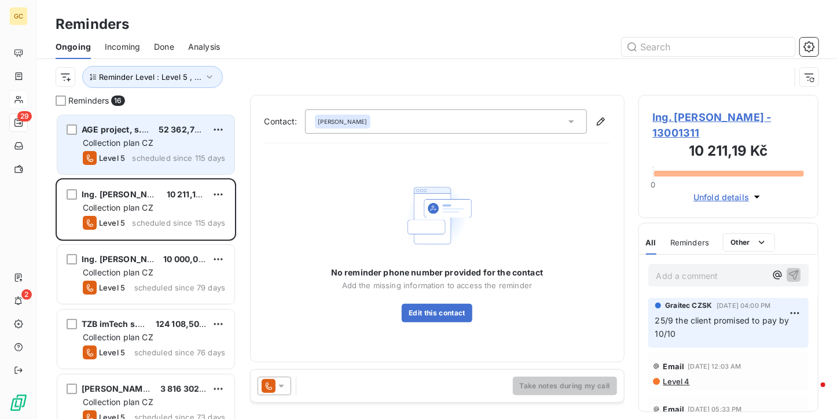
click at [175, 145] on div "Collection plan CZ" at bounding box center [154, 143] width 142 height 12
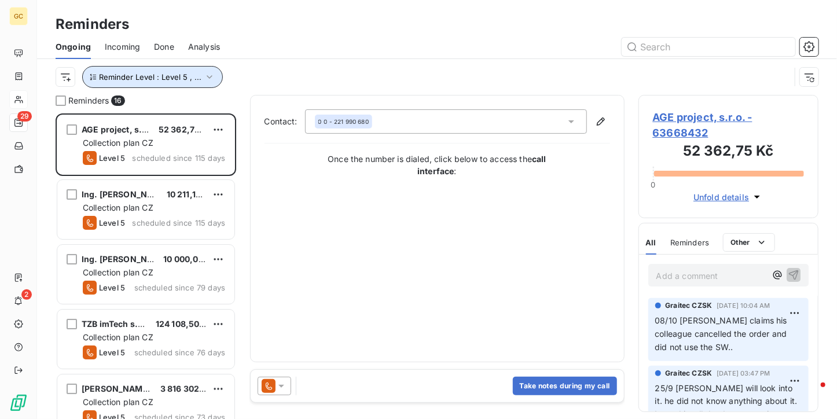
click at [199, 73] on button "Reminder Level : Level 5 , ..." at bounding box center [152, 77] width 141 height 22
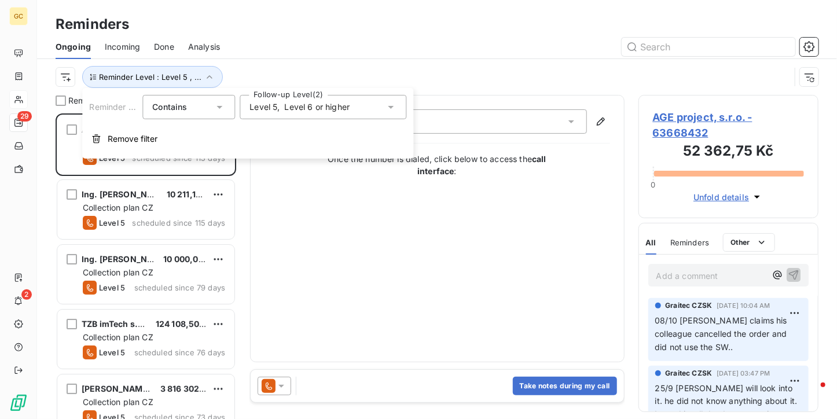
click at [322, 108] on span "Level 6 or higher" at bounding box center [317, 107] width 65 height 12
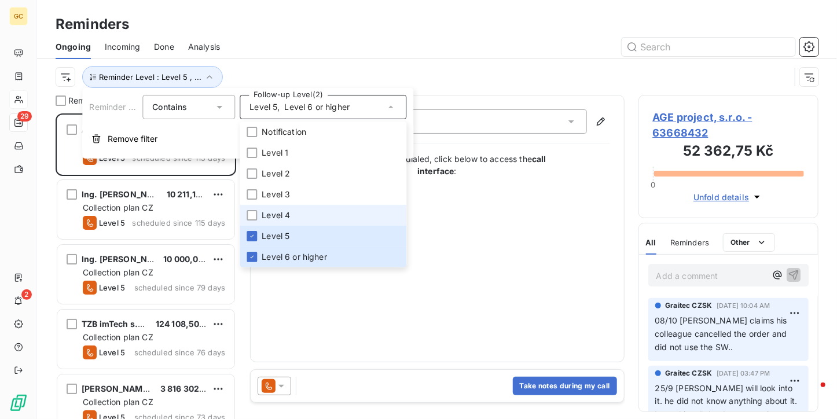
click at [275, 208] on li "Level 4" at bounding box center [323, 215] width 167 height 21
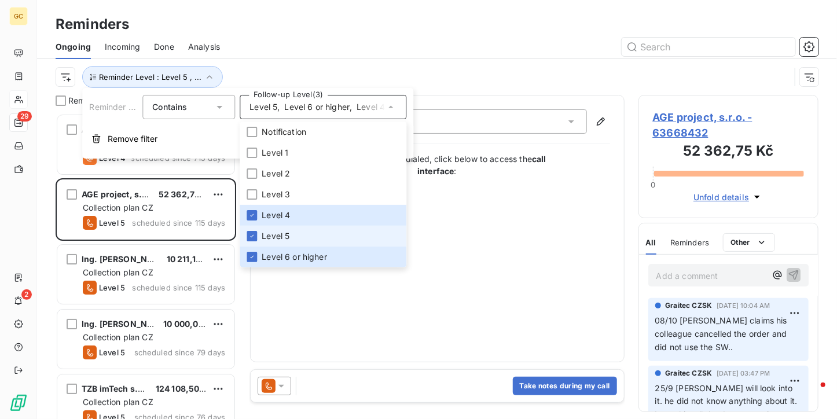
click at [270, 238] on span "Level 5" at bounding box center [276, 236] width 28 height 12
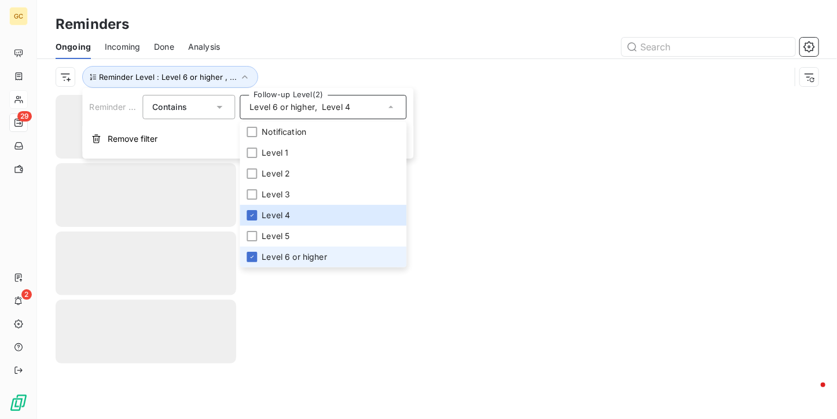
click at [266, 260] on span "Level 6 or higher" at bounding box center [294, 257] width 65 height 12
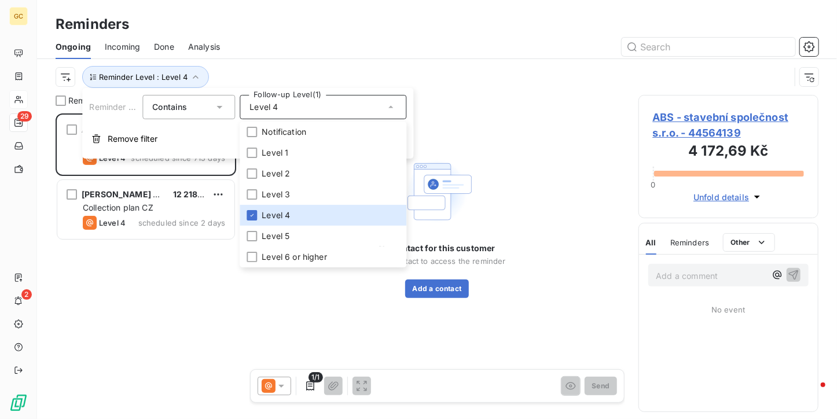
scroll to position [296, 171]
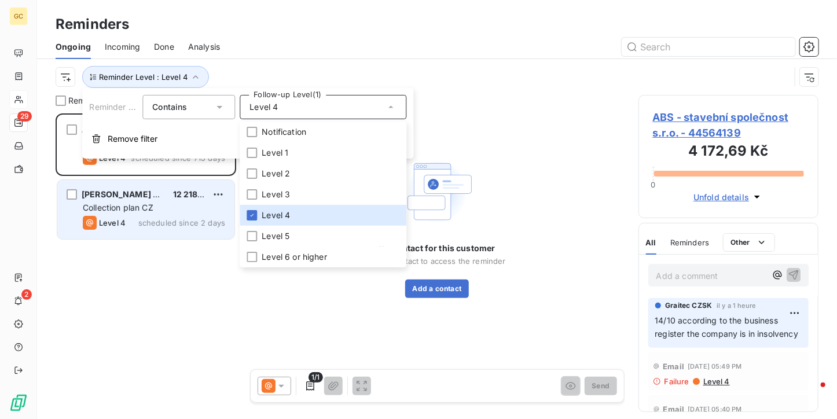
click at [133, 208] on span "Collection plan CZ" at bounding box center [118, 207] width 71 height 10
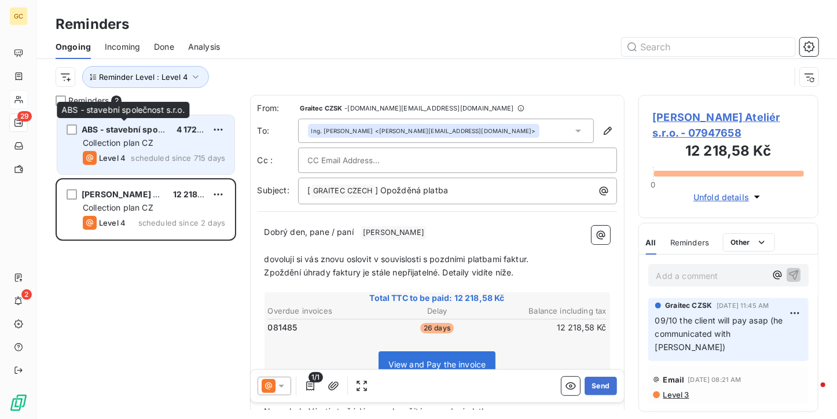
click at [139, 134] on span "ABS - stavební společnost s.r.o." at bounding box center [147, 129] width 130 height 10
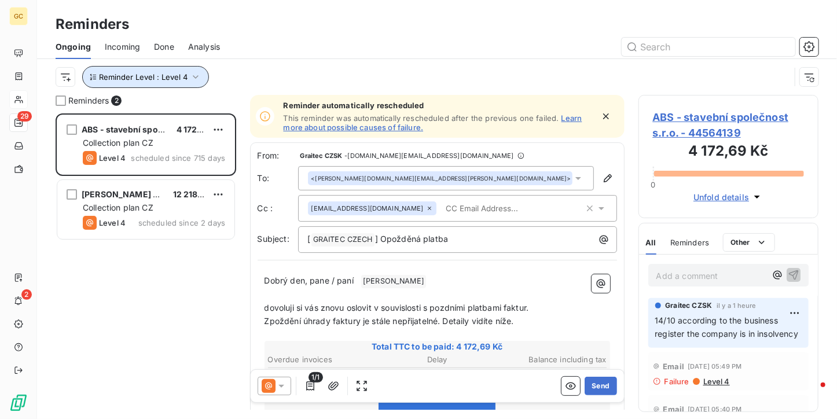
click at [193, 76] on icon "button" at bounding box center [196, 76] width 6 height 3
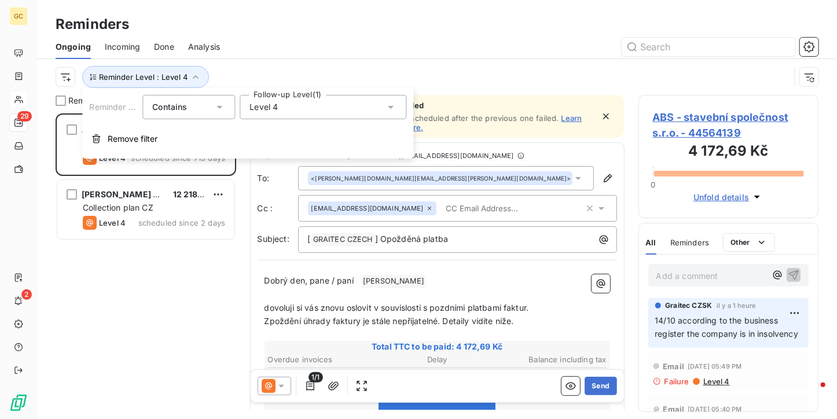
click at [266, 111] on span "Level 4" at bounding box center [263, 107] width 28 height 12
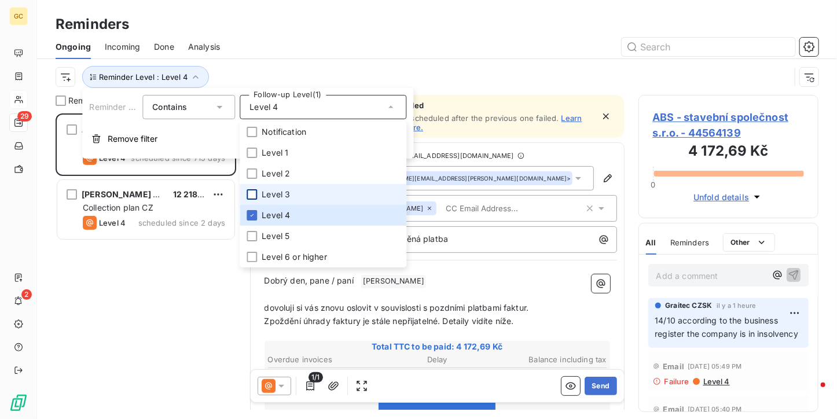
click at [256, 189] on div at bounding box center [251, 194] width 10 height 10
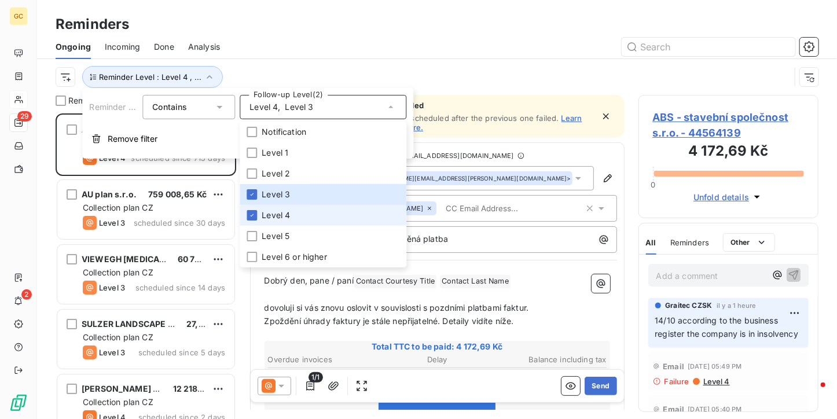
scroll to position [296, 171]
click at [256, 207] on li "Level 4" at bounding box center [323, 215] width 167 height 21
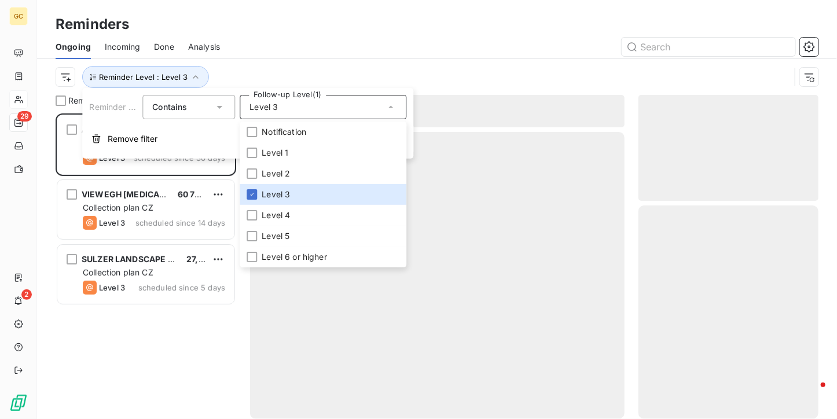
click at [276, 28] on div "Reminders" at bounding box center [437, 24] width 800 height 21
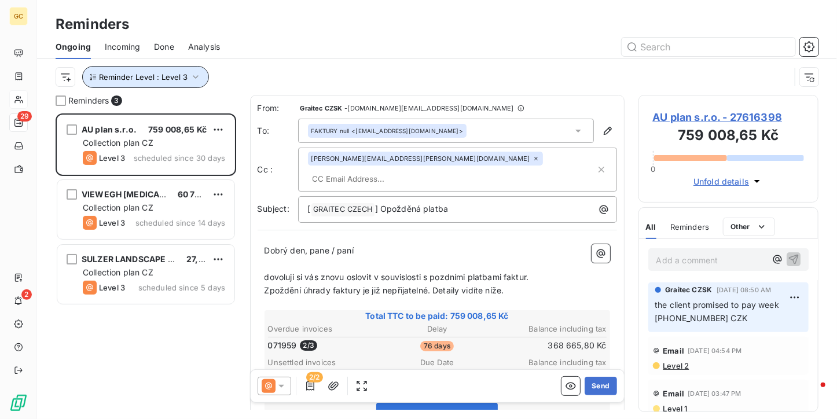
click at [193, 79] on icon "button" at bounding box center [196, 77] width 12 height 12
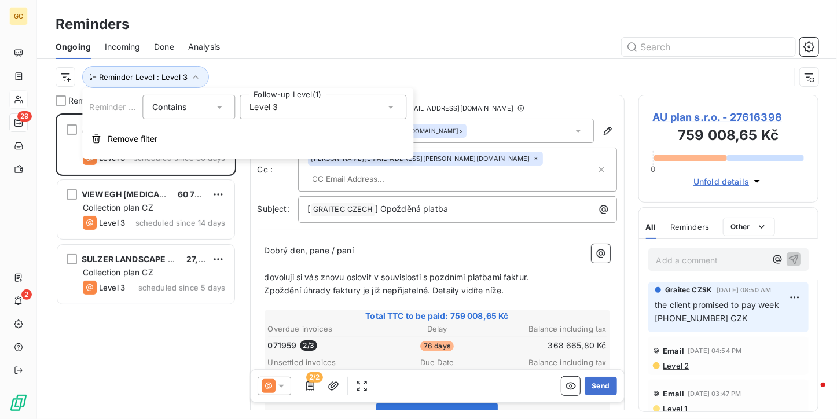
click at [278, 111] on div "Level 3" at bounding box center [323, 107] width 167 height 24
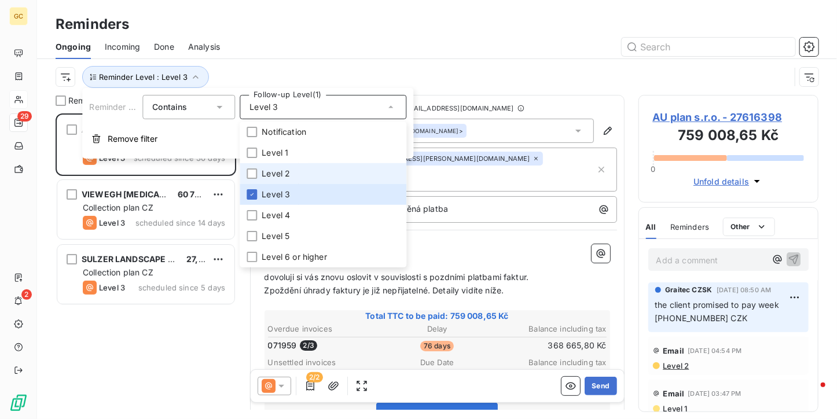
click at [273, 177] on span "Level 2" at bounding box center [276, 174] width 28 height 12
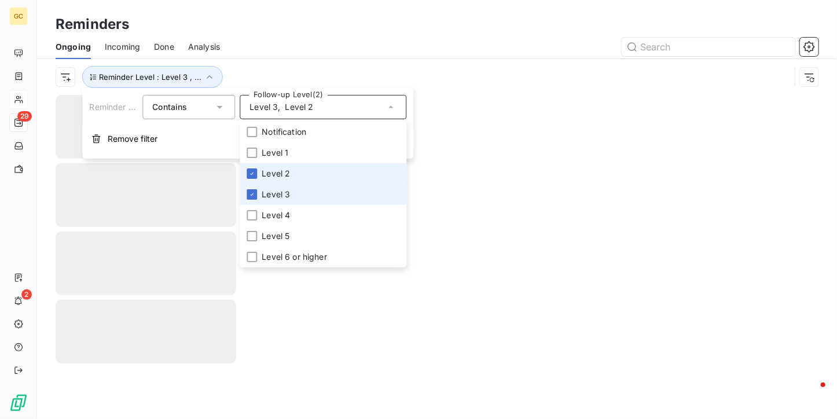
click at [267, 192] on span "Level 3" at bounding box center [276, 195] width 28 height 12
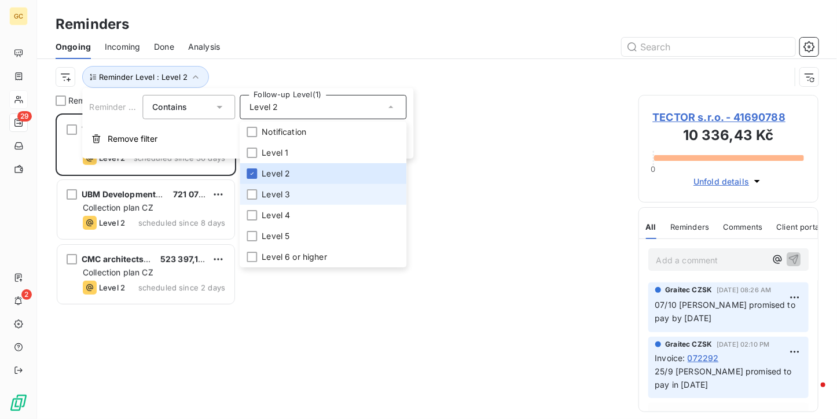
scroll to position [296, 171]
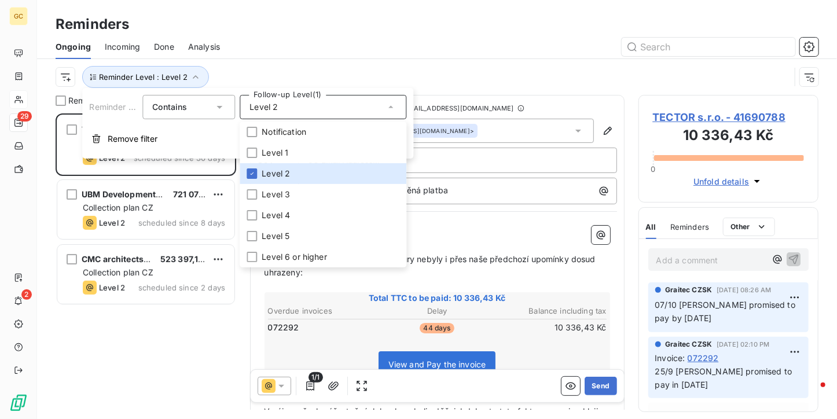
click at [264, 10] on div "Reminders Ongoing Incoming Done Analysis Reminder Level : Level 2" at bounding box center [437, 47] width 800 height 95
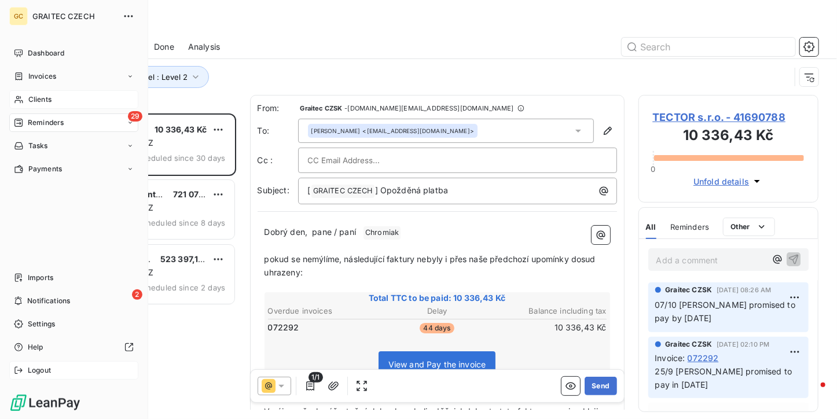
click at [35, 371] on span "Logout" at bounding box center [39, 370] width 23 height 10
